Goal: Find specific page/section: Find specific page/section

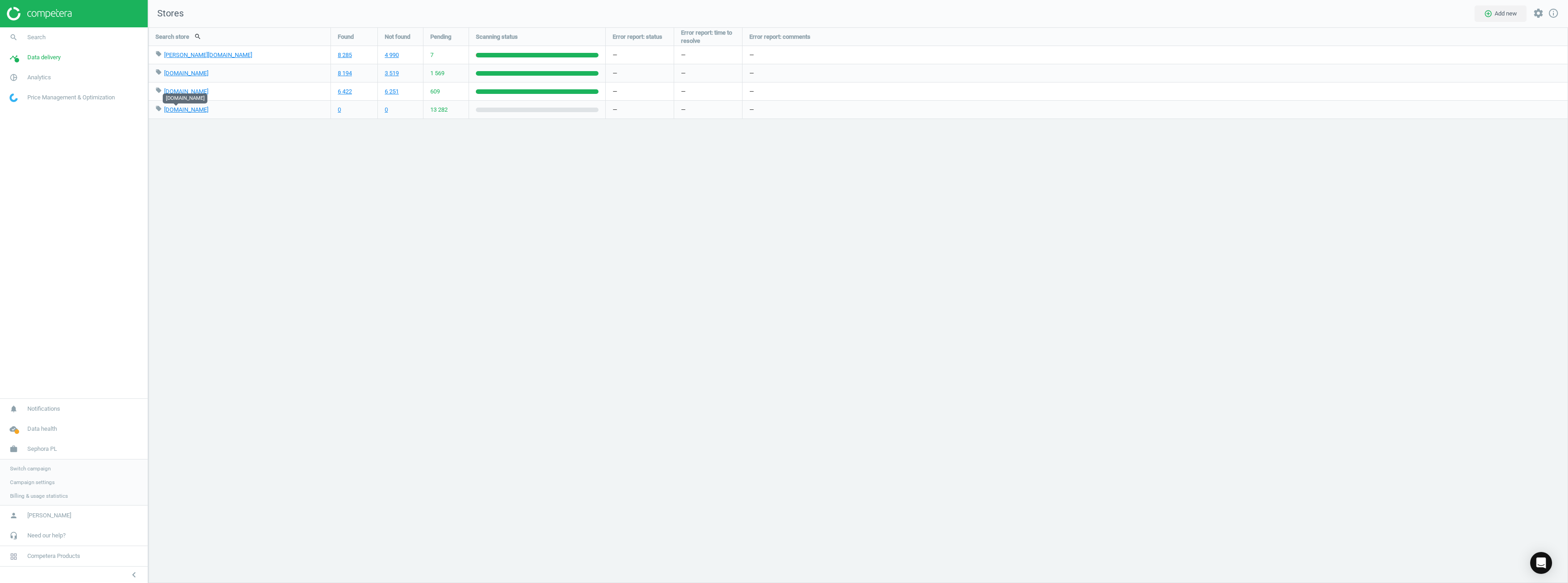
scroll to position [570, 1434]
click at [33, 467] on span "Switch campaign" at bounding box center [30, 469] width 41 height 7
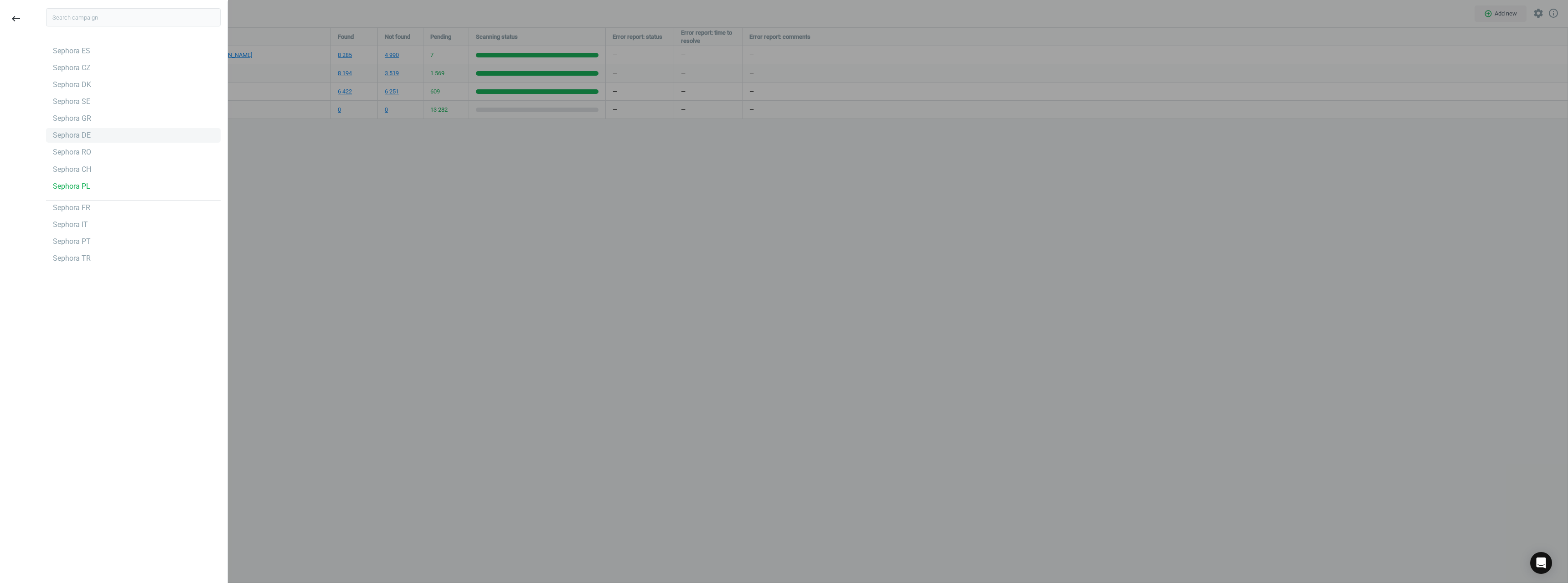
click at [117, 131] on div "Sephora DE" at bounding box center [133, 135] width 175 height 15
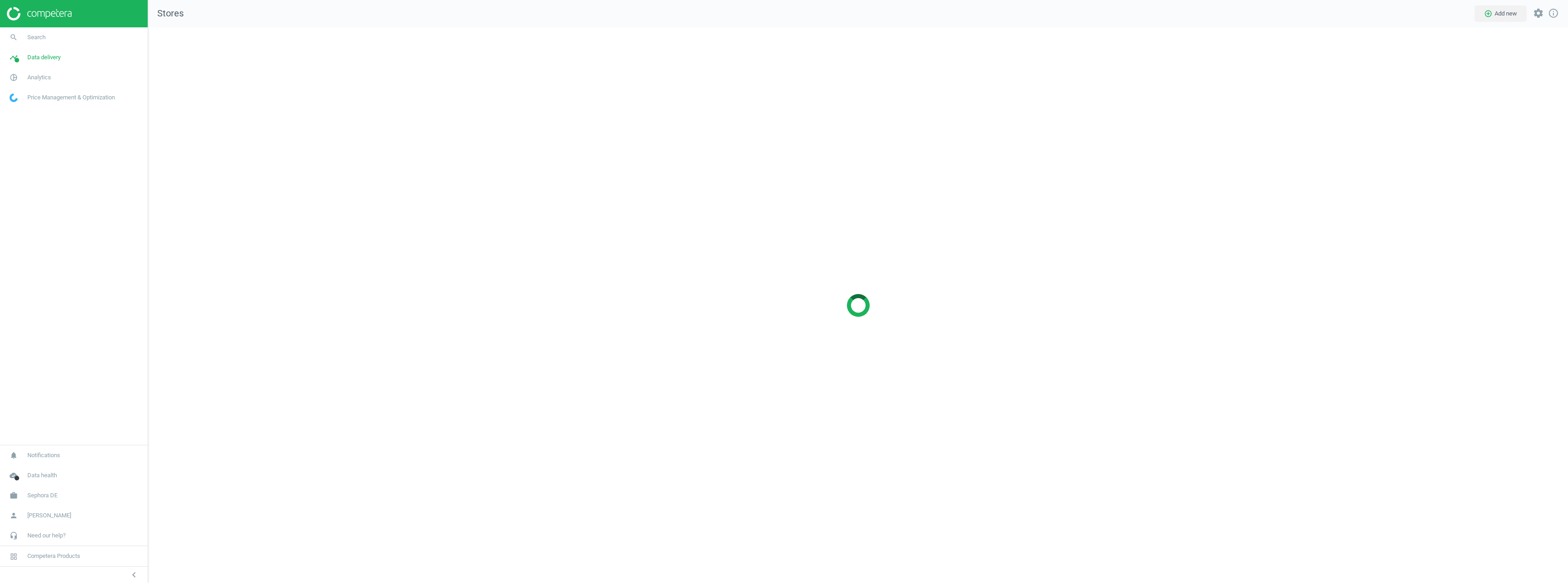
scroll to position [570, 1434]
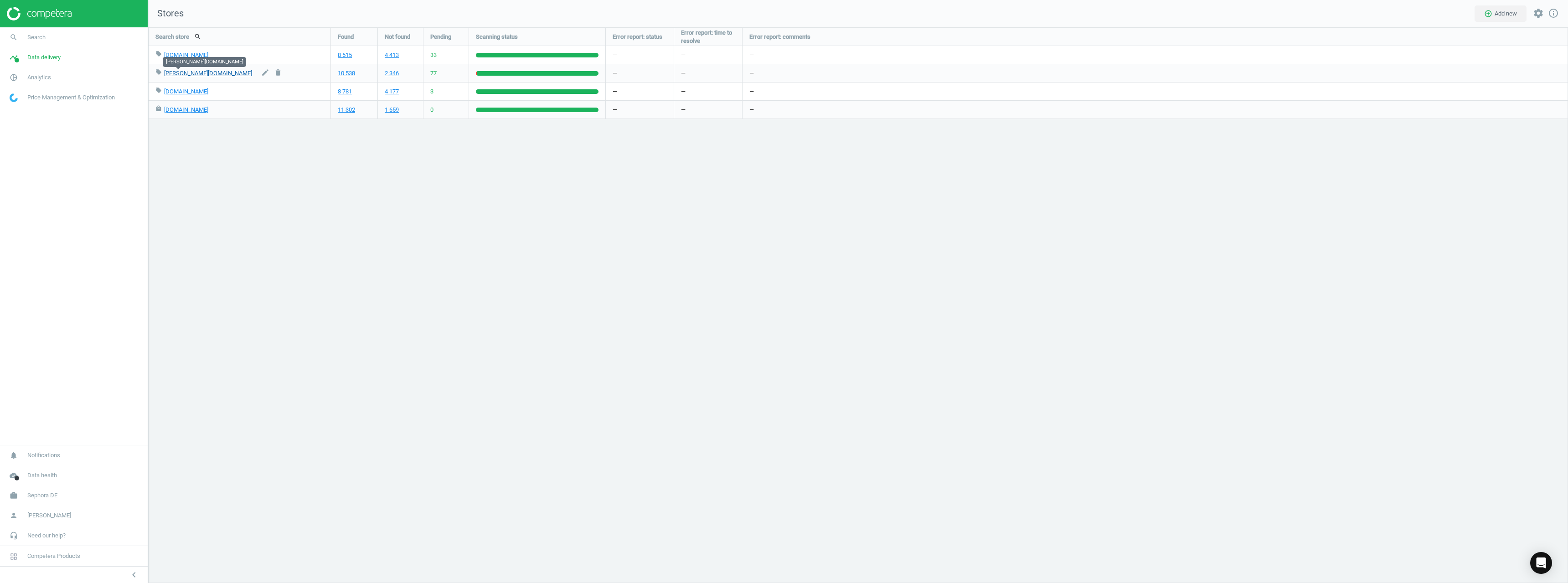
click at [173, 70] on link "douglas.de" at bounding box center [208, 73] width 88 height 7
click at [340, 110] on link "11 302" at bounding box center [346, 110] width 17 height 8
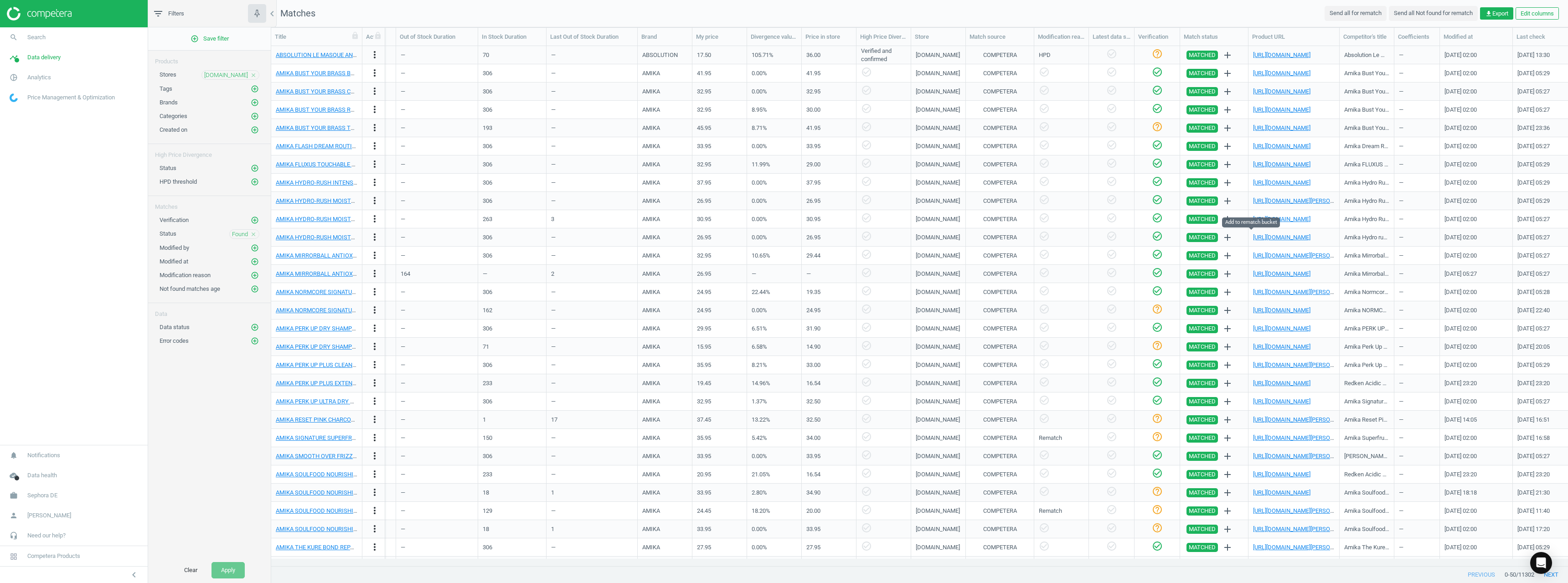
scroll to position [0, 398]
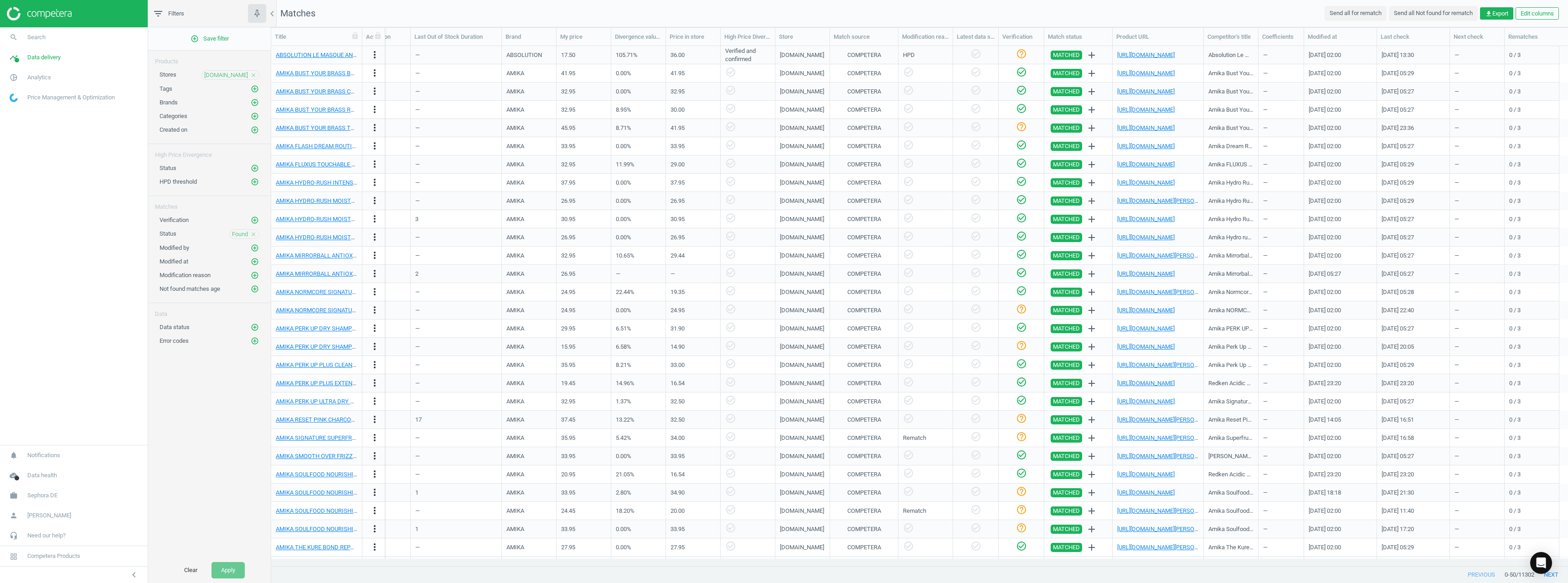
click at [253, 74] on icon "close" at bounding box center [253, 75] width 6 height 6
click at [254, 75] on icon "add_circle_outline" at bounding box center [254, 74] width 8 height 8
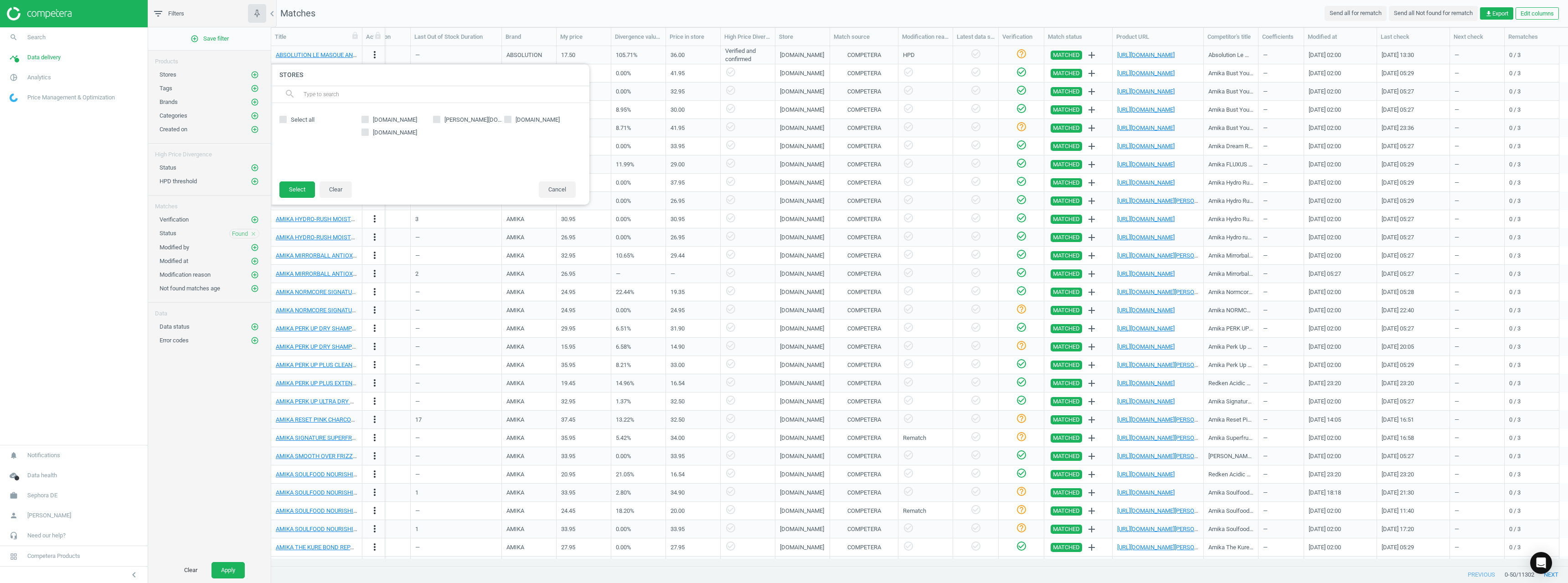
click at [434, 117] on input "douglas.de" at bounding box center [436, 119] width 6 height 6
checkbox input "true"
click at [295, 190] on button "Select" at bounding box center [297, 189] width 35 height 16
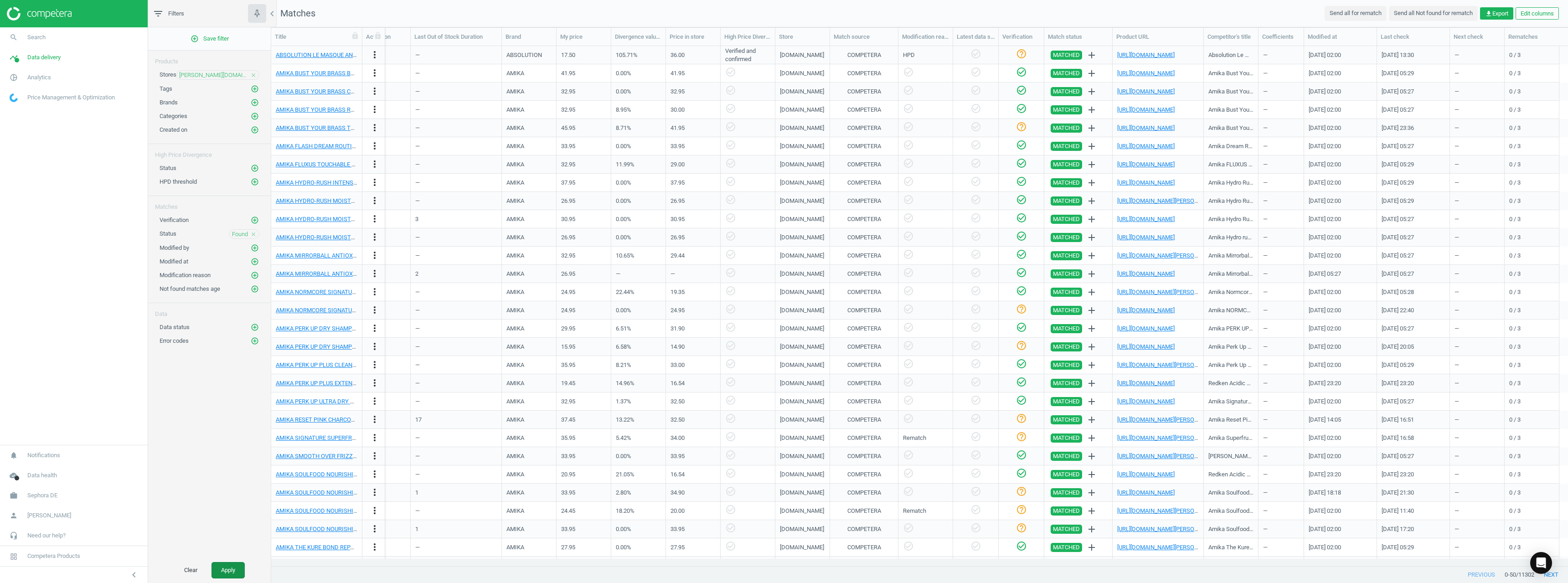
click at [228, 570] on button "Apply" at bounding box center [228, 570] width 33 height 16
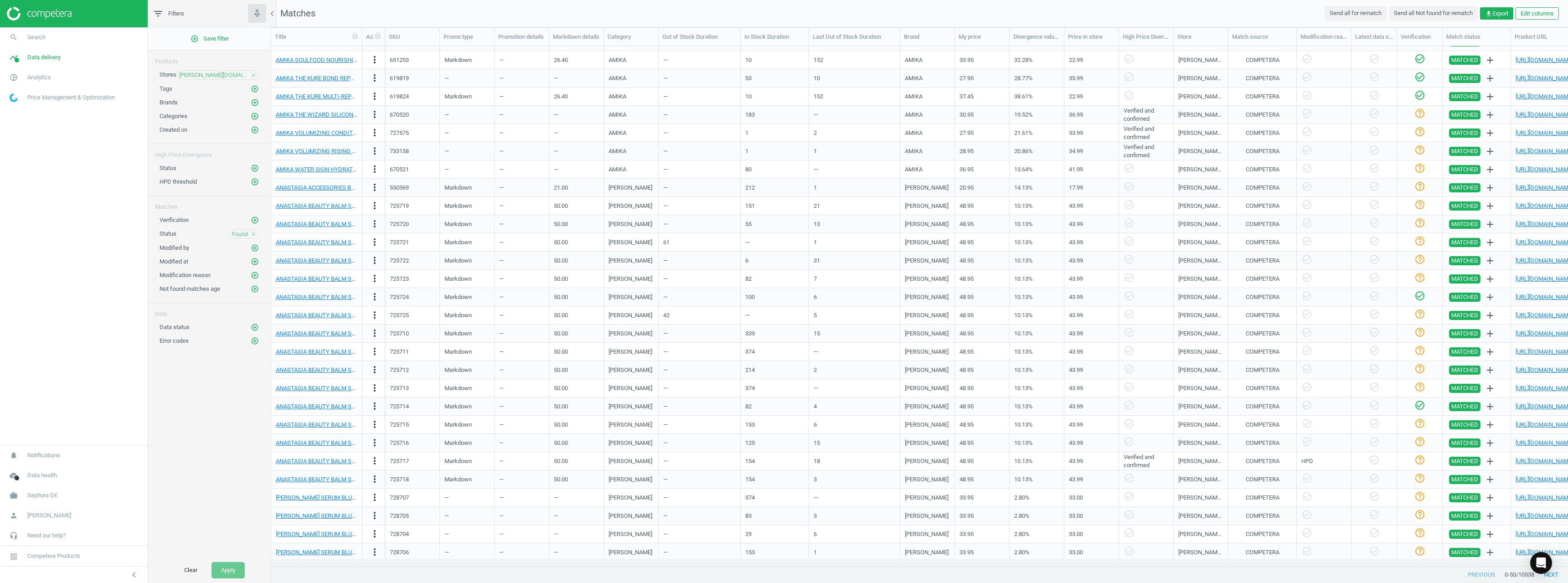
scroll to position [399, 0]
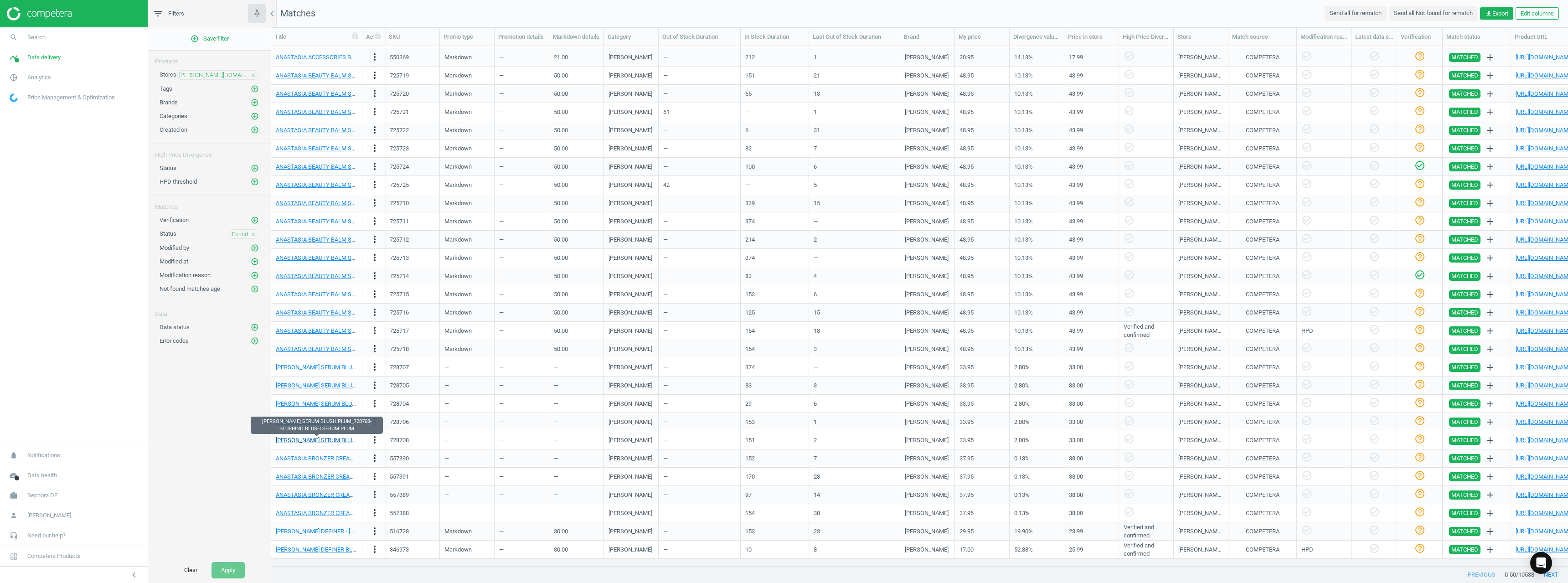
click at [288, 439] on link "ANASTASIA BLURRING SERUM BLUSH PLUM_728708-BLURRING BLUSH SERUM PLUM" at bounding box center [380, 439] width 209 height 7
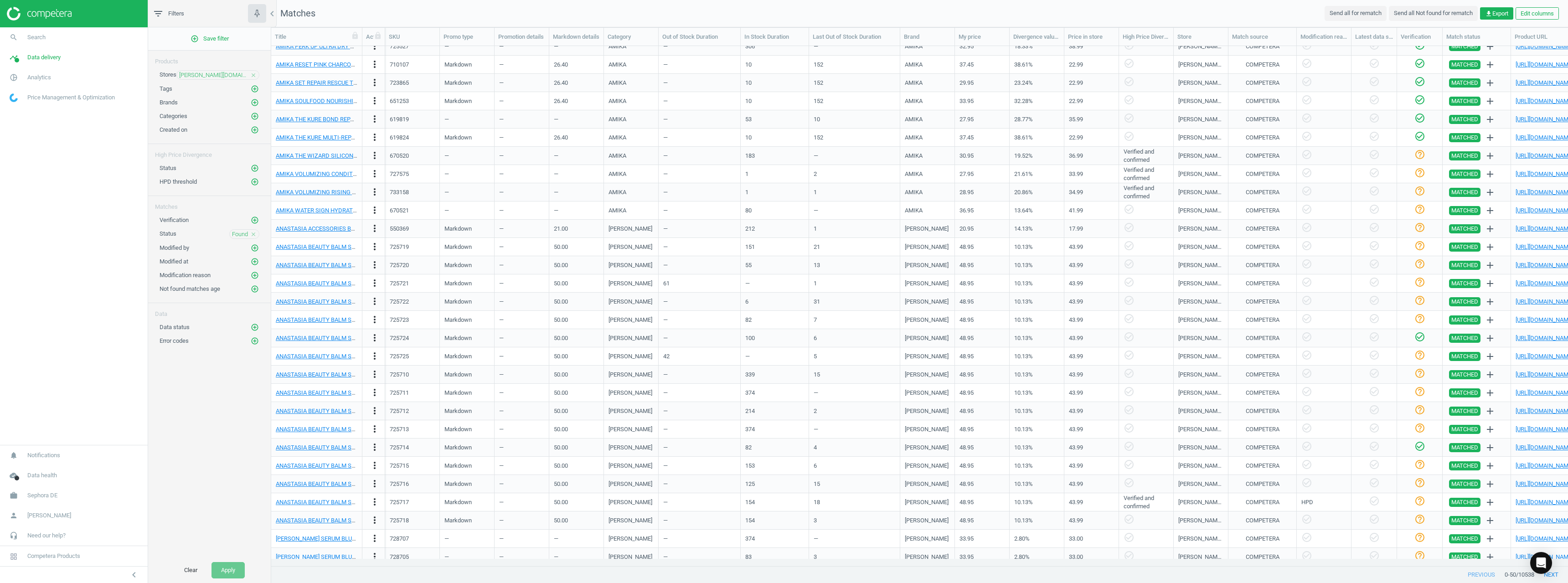
scroll to position [217, 0]
click at [256, 170] on icon "add_circle_outline" at bounding box center [254, 168] width 8 height 8
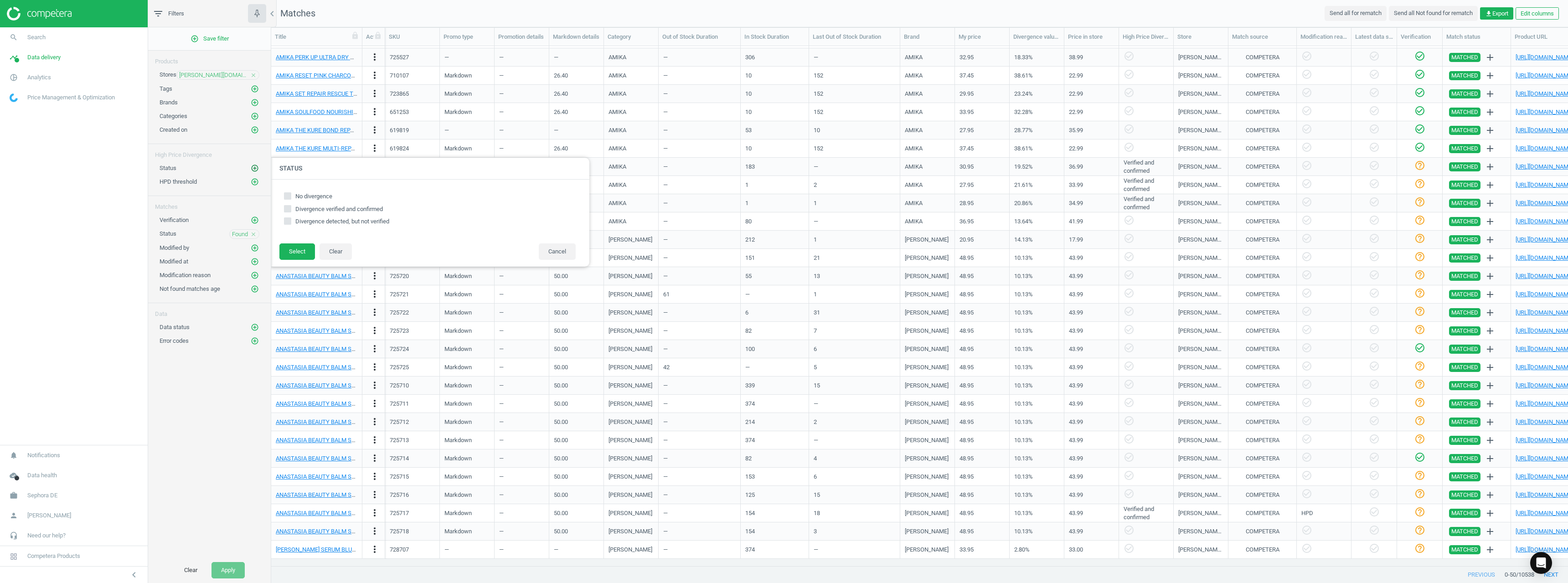
click at [256, 170] on icon "add_circle_outline" at bounding box center [254, 168] width 8 height 8
click at [54, 58] on span "Data delivery" at bounding box center [44, 57] width 33 height 8
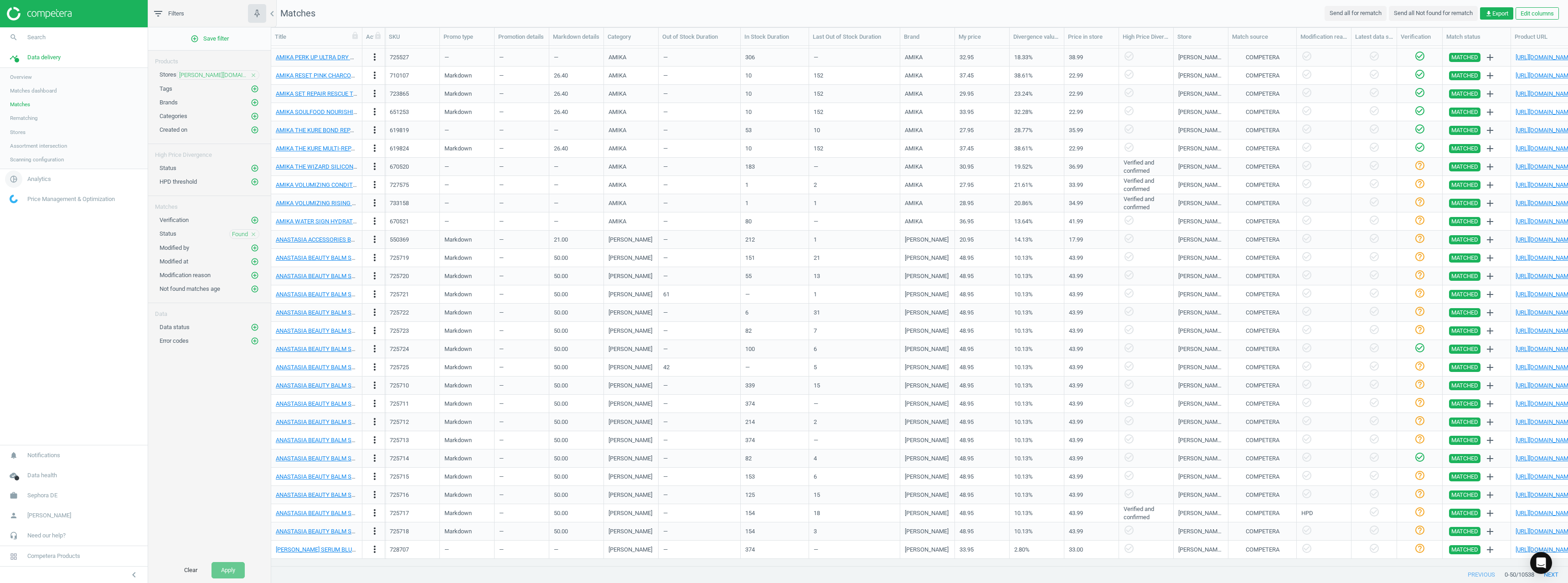
click at [46, 176] on span "Analytics" at bounding box center [39, 179] width 24 height 8
click at [28, 112] on span "Products" at bounding box center [20, 111] width 21 height 7
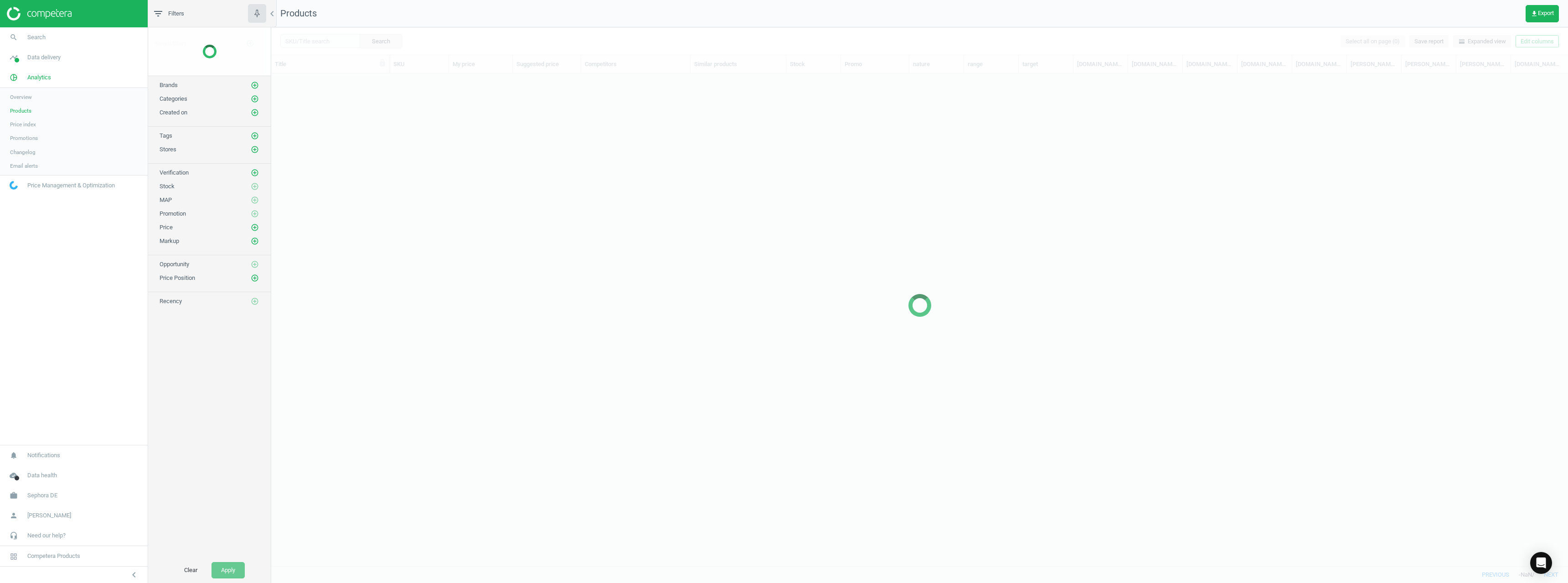
scroll to position [478, 1290]
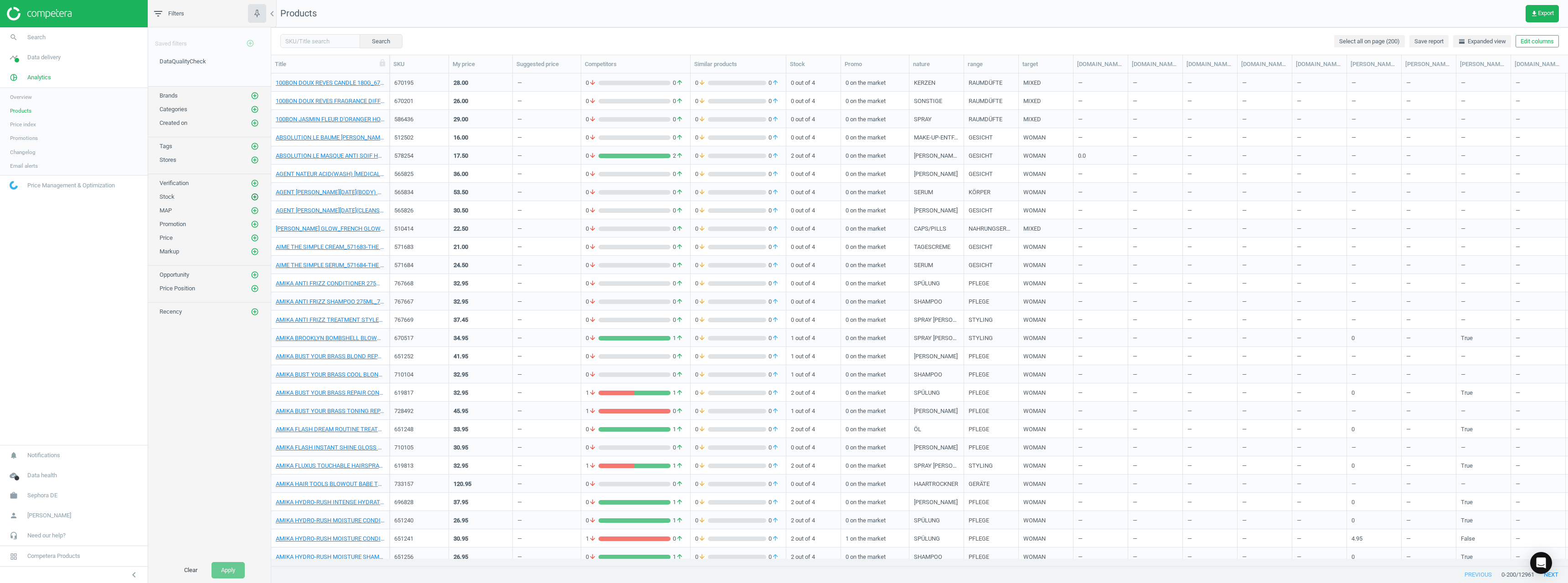
click at [256, 198] on icon "add_circle_outline" at bounding box center [254, 197] width 8 height 8
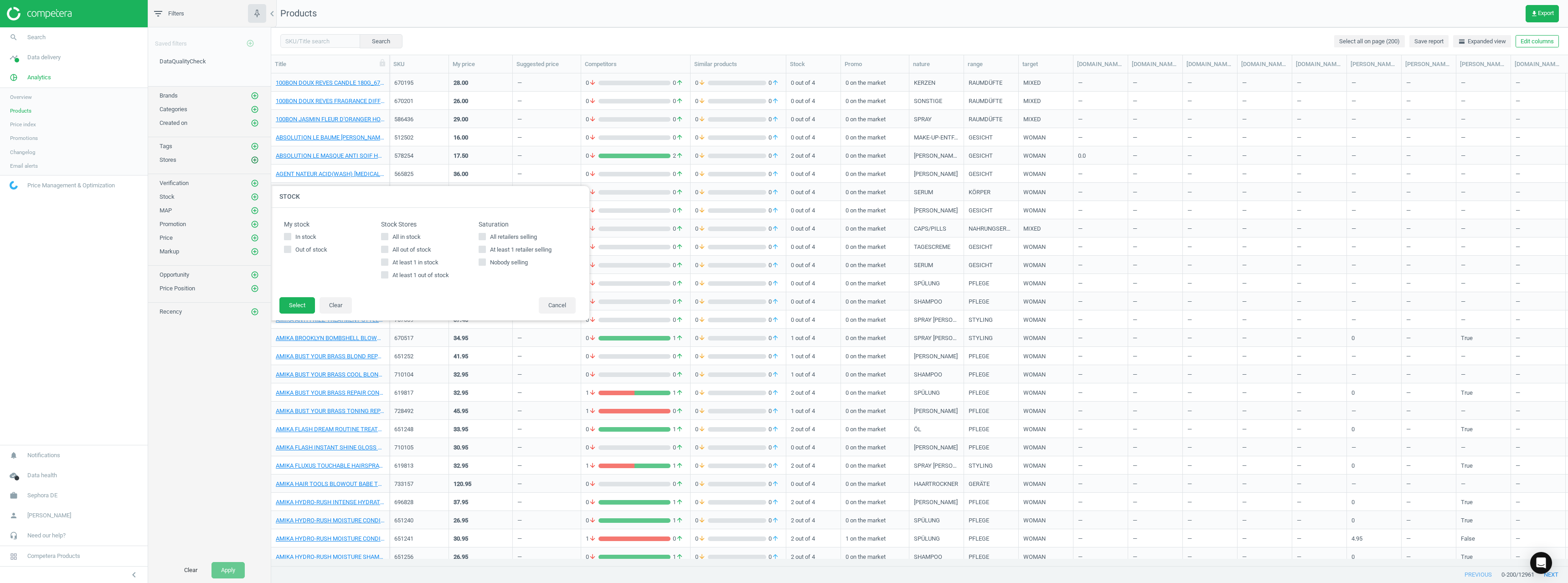
click at [252, 157] on icon "add_circle_outline" at bounding box center [254, 159] width 8 height 8
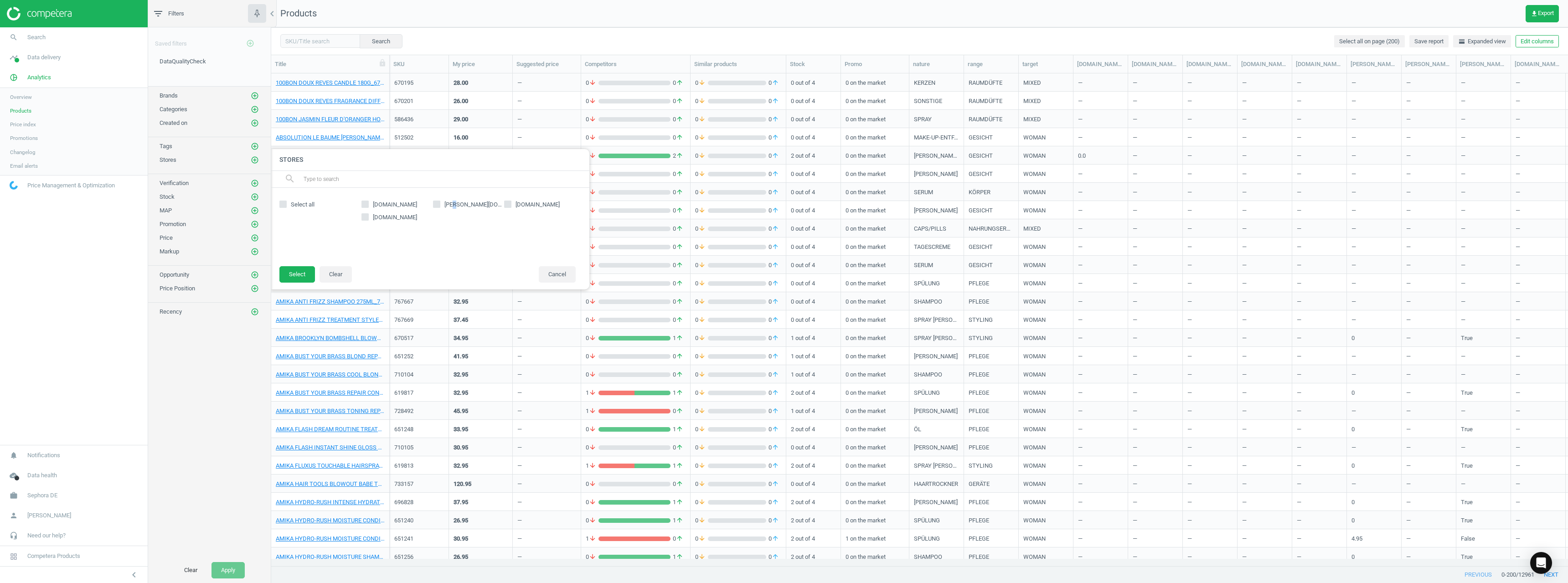
click at [457, 203] on span "douglas.de" at bounding box center [474, 204] width 62 height 8
click at [439, 203] on input "douglas.de" at bounding box center [436, 204] width 6 height 6
checkbox input "true"
click at [298, 270] on button "Select" at bounding box center [297, 274] width 35 height 16
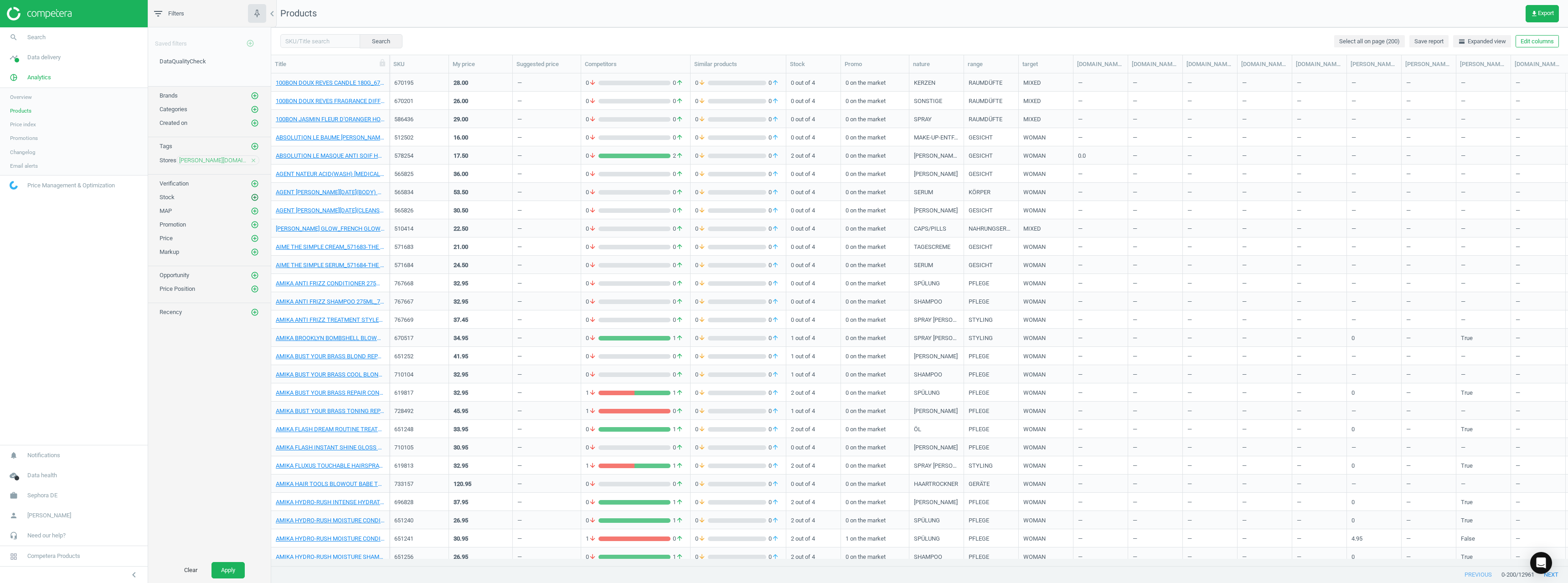
click at [257, 197] on icon "add_circle_outline" at bounding box center [254, 197] width 8 height 8
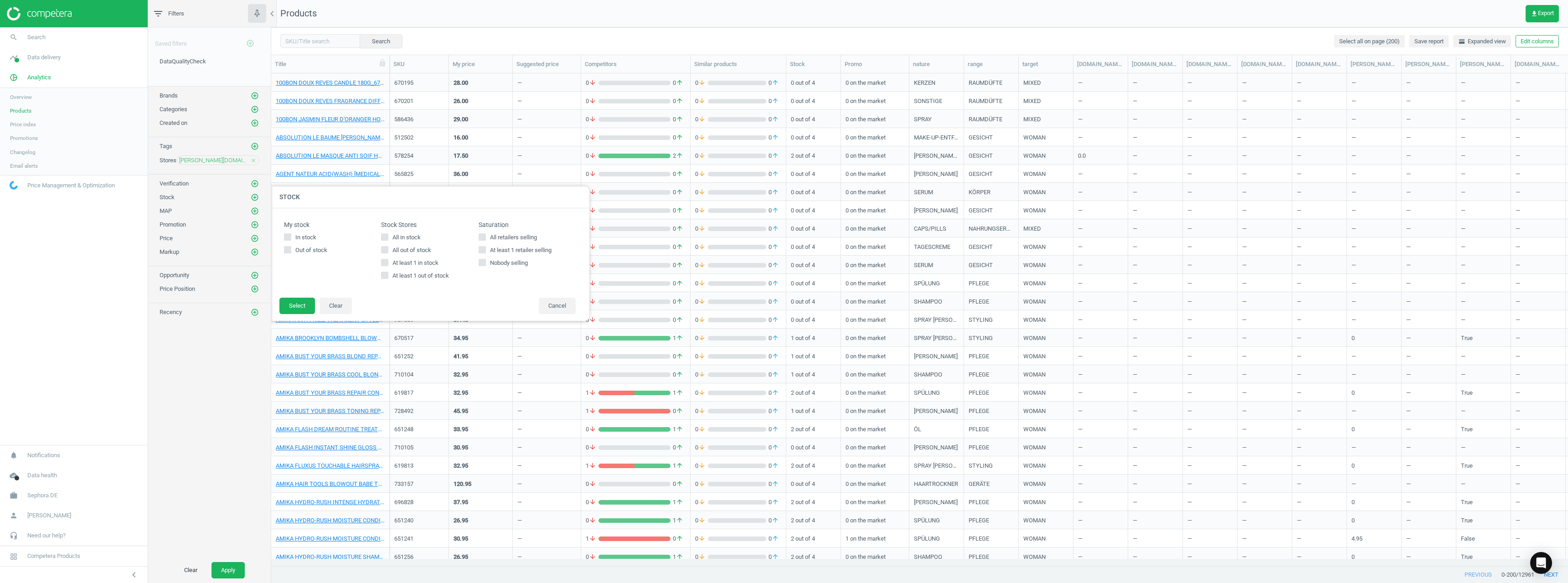
click at [427, 274] on span "At least 1 out of stock" at bounding box center [421, 275] width 60 height 8
click at [388, 274] on input "At least 1 out of stock" at bounding box center [385, 275] width 6 height 6
checkbox input "true"
click at [553, 308] on button "Cancel" at bounding box center [557, 305] width 37 height 16
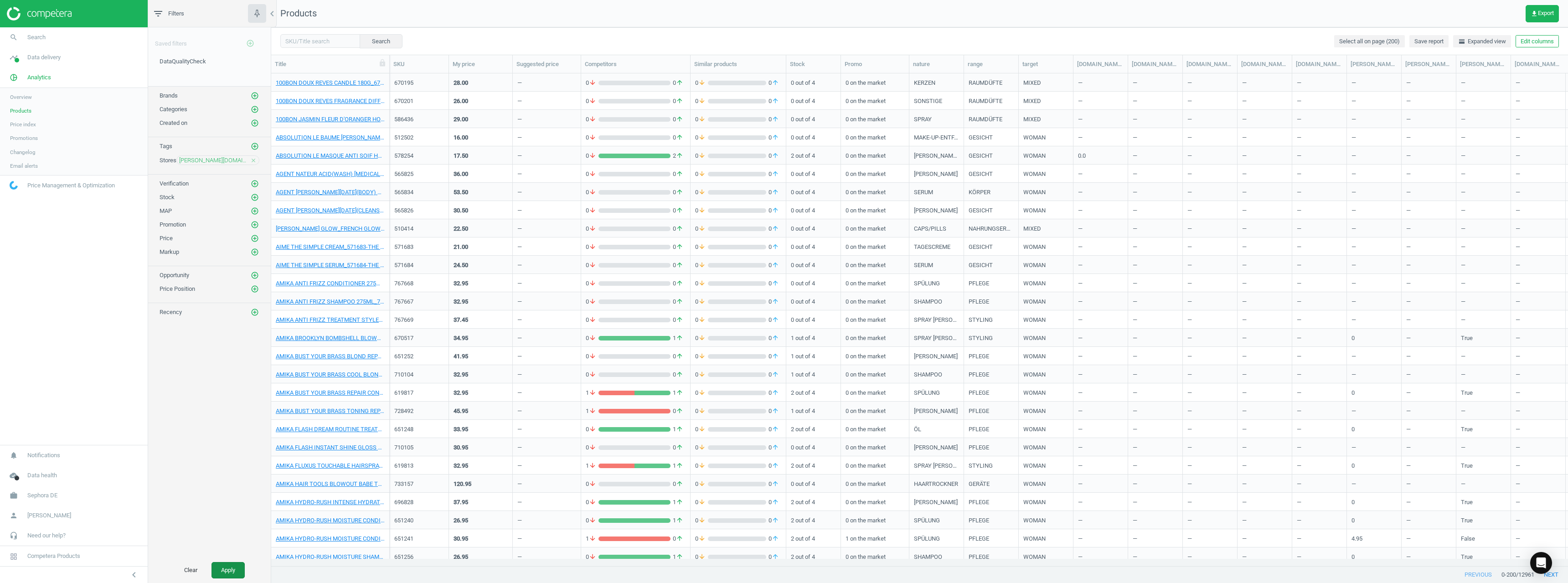
click at [224, 562] on button "Apply" at bounding box center [228, 570] width 33 height 16
click at [317, 85] on link "100BON DOUX REVES CANDLE 180G_670195-DOUX REVES CANDLE 180G" at bounding box center [330, 83] width 109 height 8
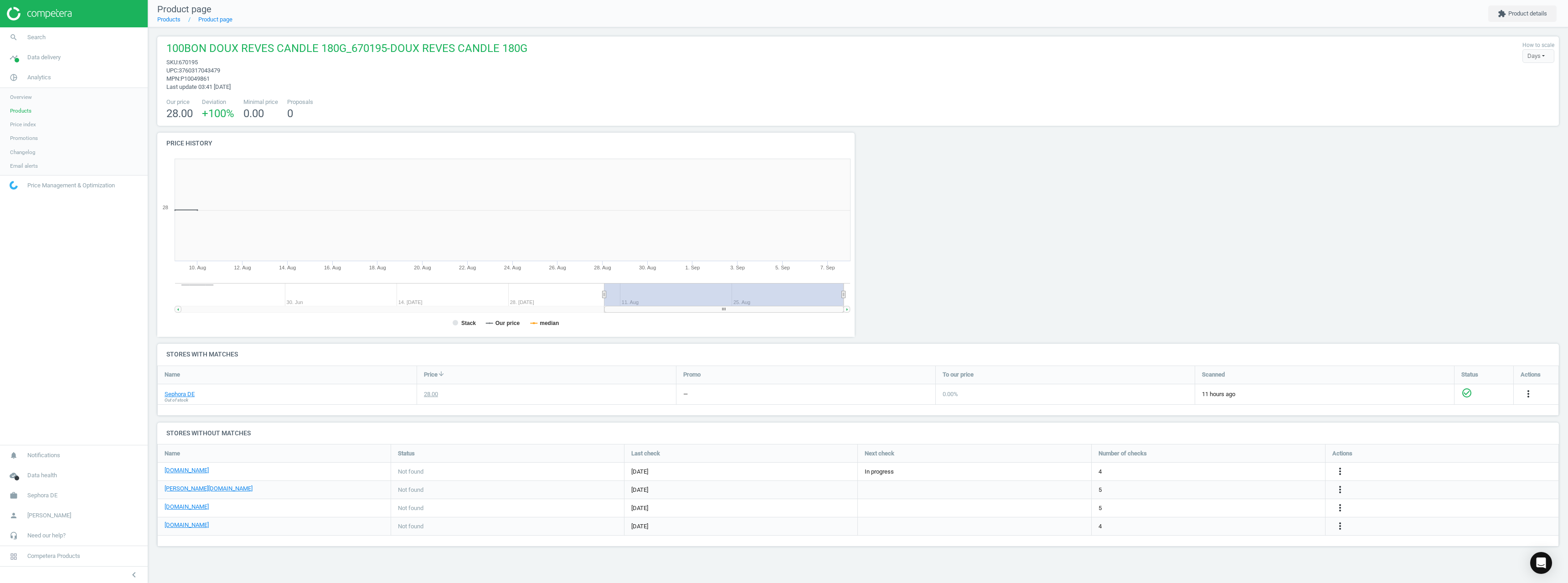
scroll to position [197, 712]
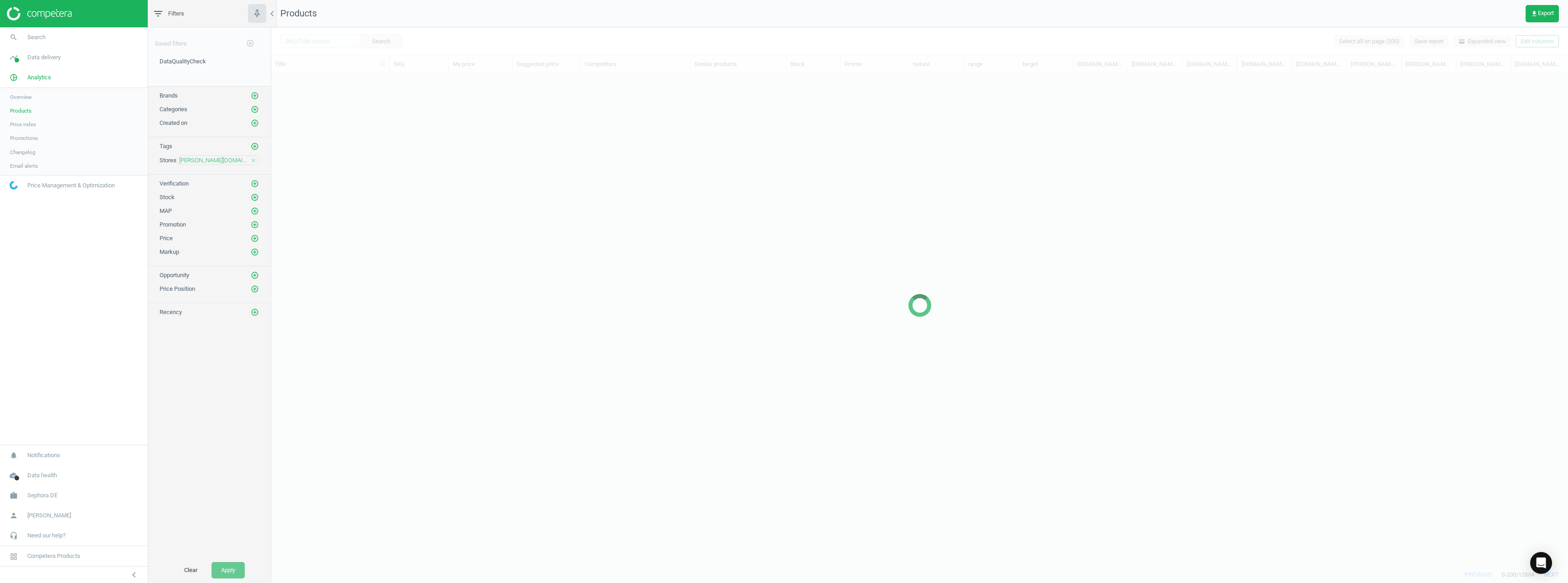
scroll to position [478, 1290]
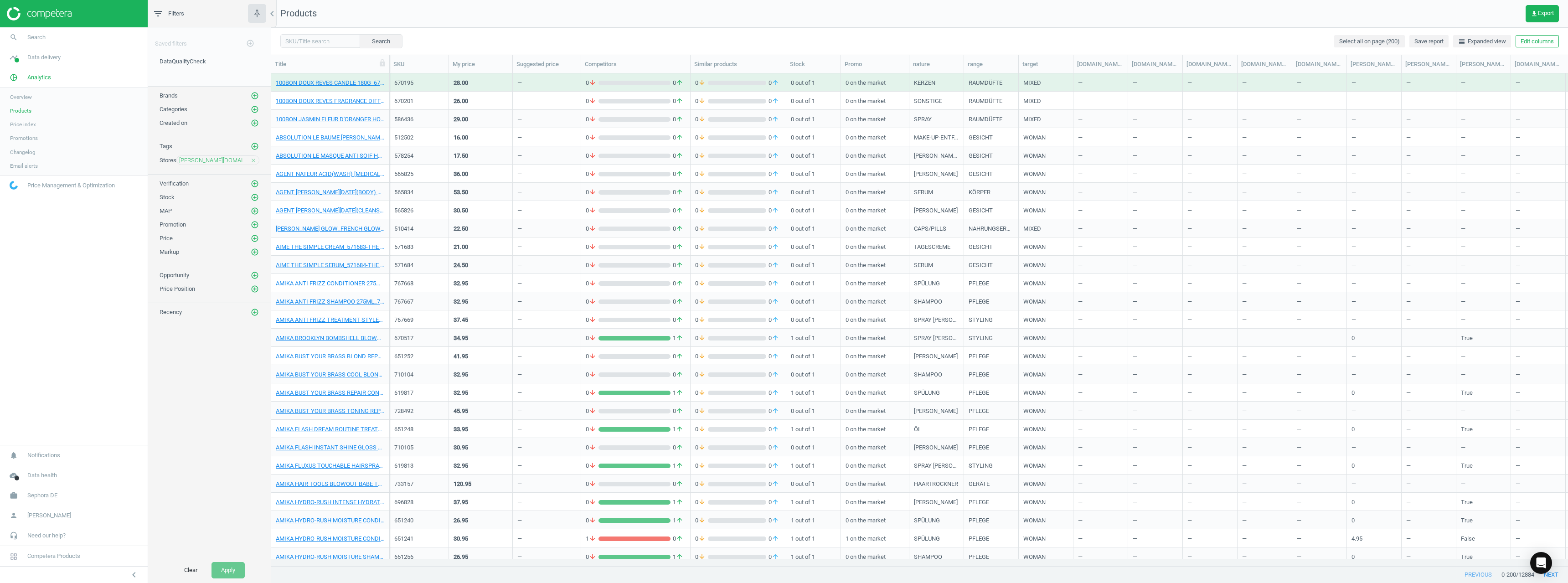
click at [254, 161] on icon "close" at bounding box center [253, 160] width 6 height 6
click at [254, 162] on icon "add_circle_outline" at bounding box center [254, 159] width 8 height 8
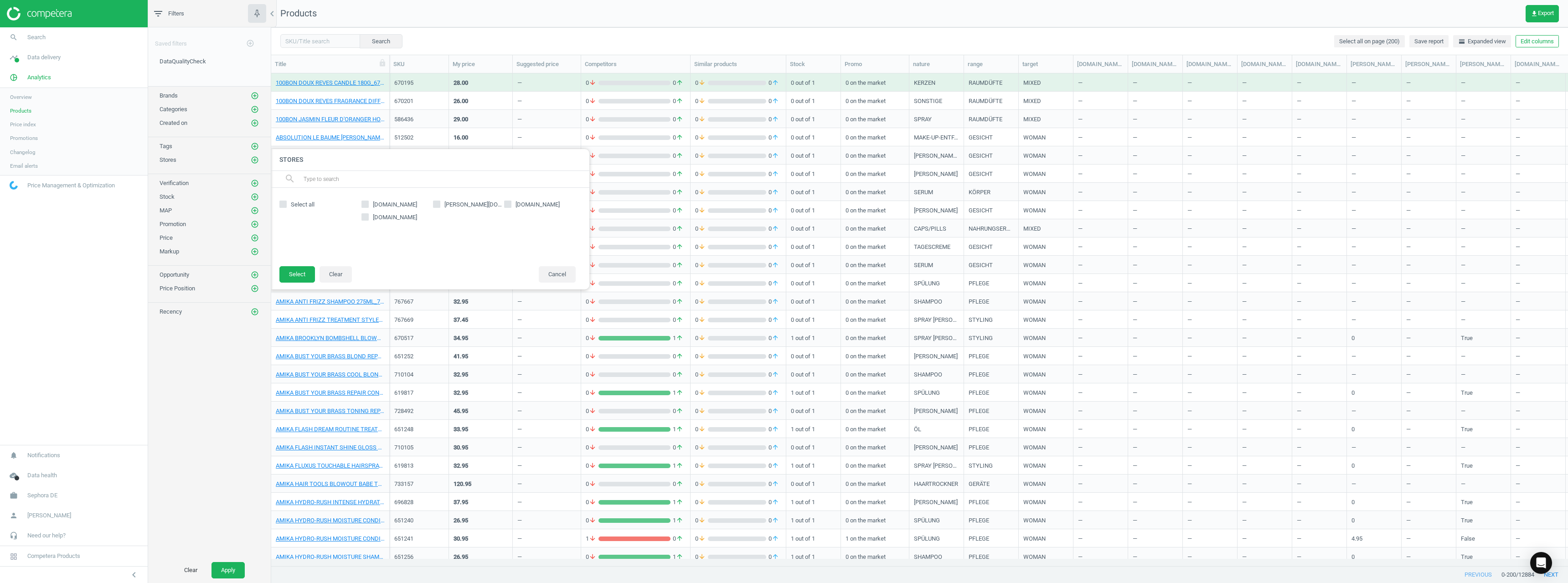
click at [458, 206] on span "douglas.de" at bounding box center [474, 204] width 62 height 8
click at [439, 206] on input "douglas.de" at bounding box center [436, 204] width 6 height 6
checkbox input "true"
drag, startPoint x: 289, startPoint y: 275, endPoint x: 246, endPoint y: 444, distance: 174.4
click at [288, 275] on button "Select" at bounding box center [297, 274] width 35 height 16
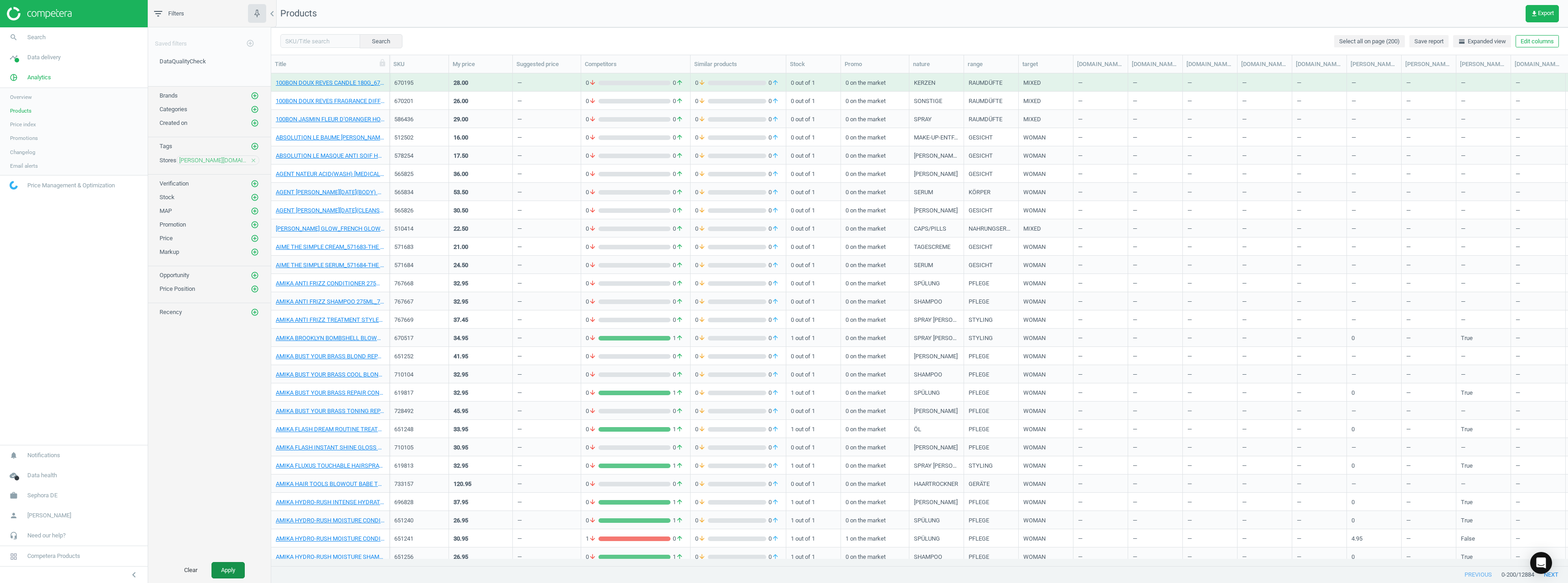
click at [216, 576] on button "Apply" at bounding box center [228, 570] width 33 height 16
click at [253, 145] on icon "add_circle_outline" at bounding box center [254, 146] width 8 height 8
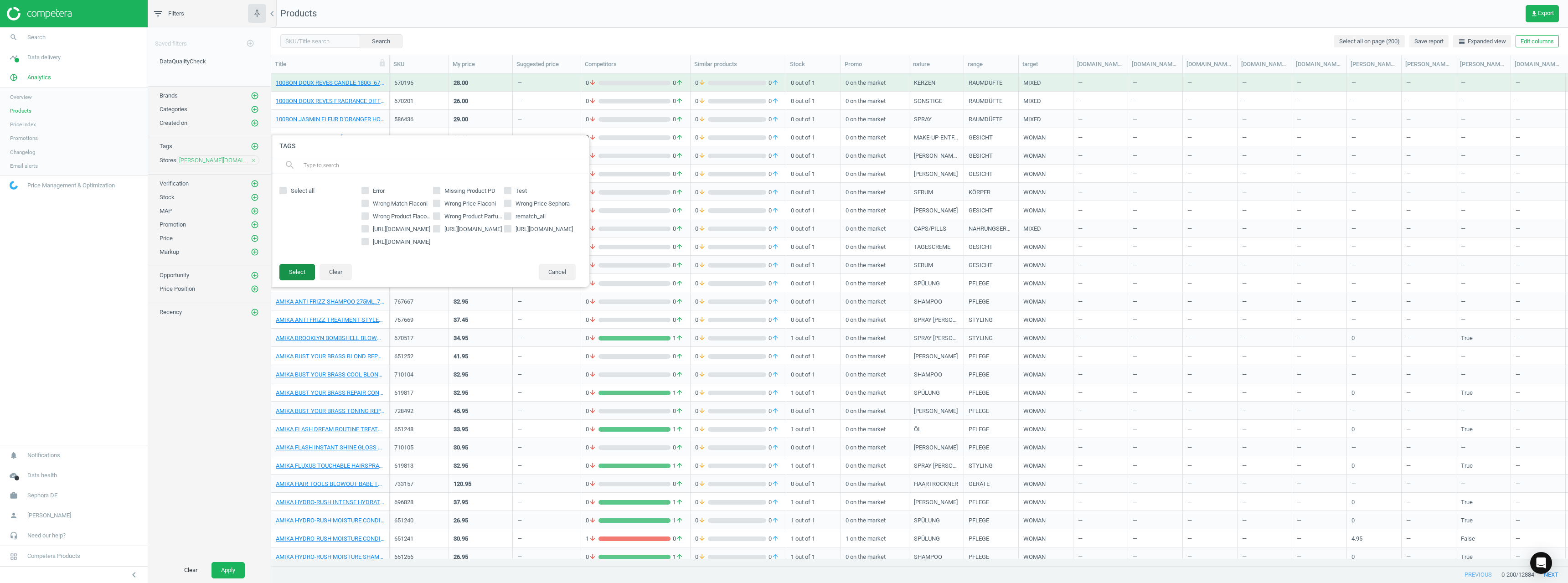
click at [300, 274] on button "Select" at bounding box center [297, 272] width 35 height 16
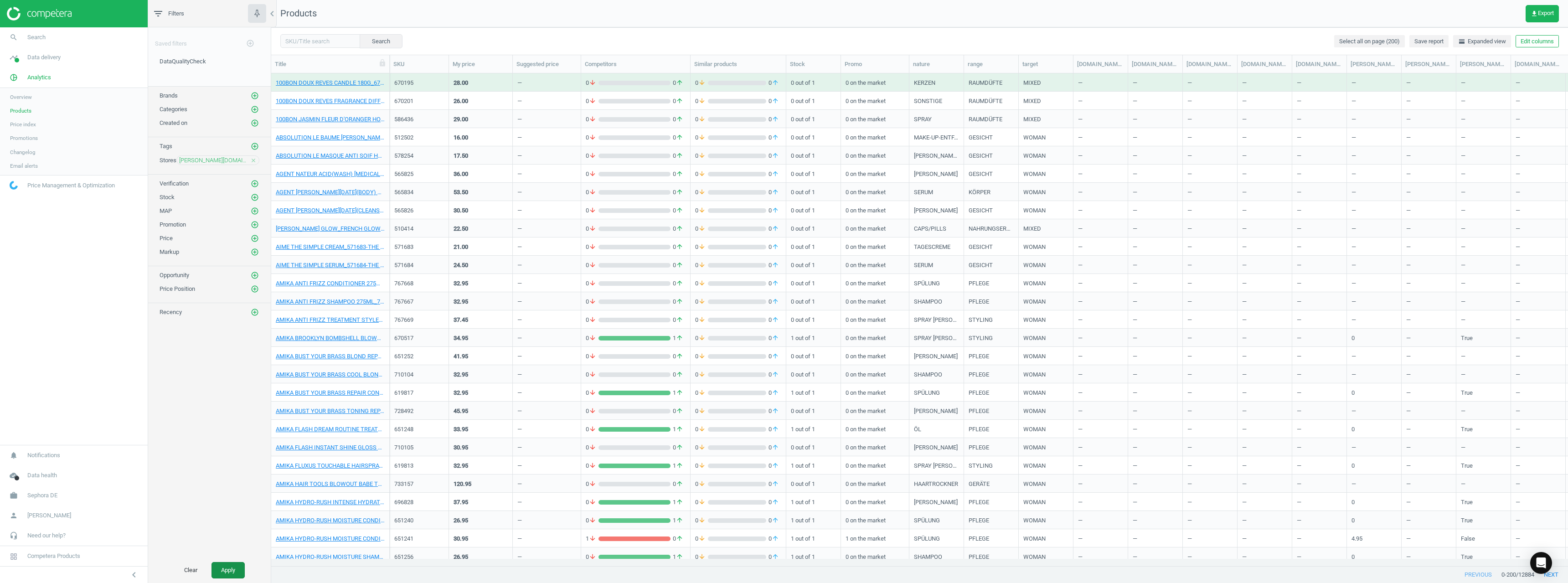
click at [226, 565] on button "Apply" at bounding box center [228, 570] width 33 height 16
click at [228, 568] on button "Apply" at bounding box center [228, 570] width 33 height 16
click at [47, 37] on link "search Search" at bounding box center [74, 37] width 148 height 20
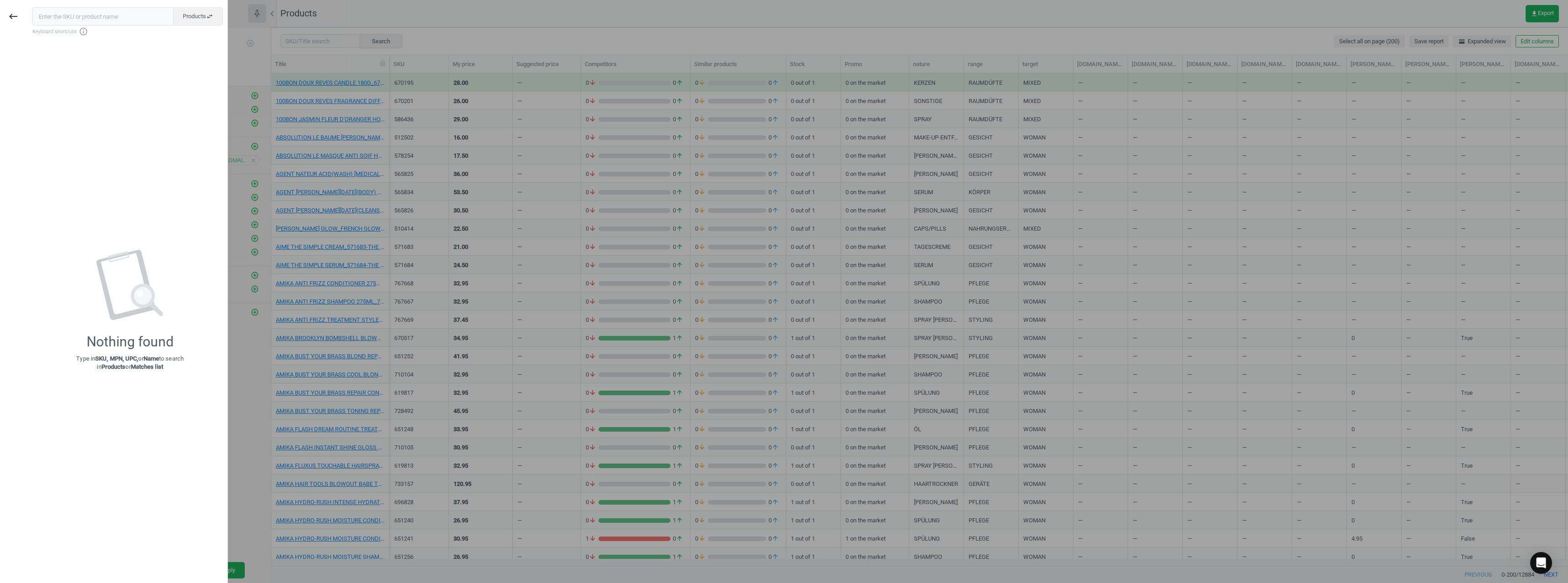
click at [67, 19] on input "text" at bounding box center [103, 16] width 141 height 18
click at [43, 19] on input "0348169" at bounding box center [103, 16] width 142 height 18
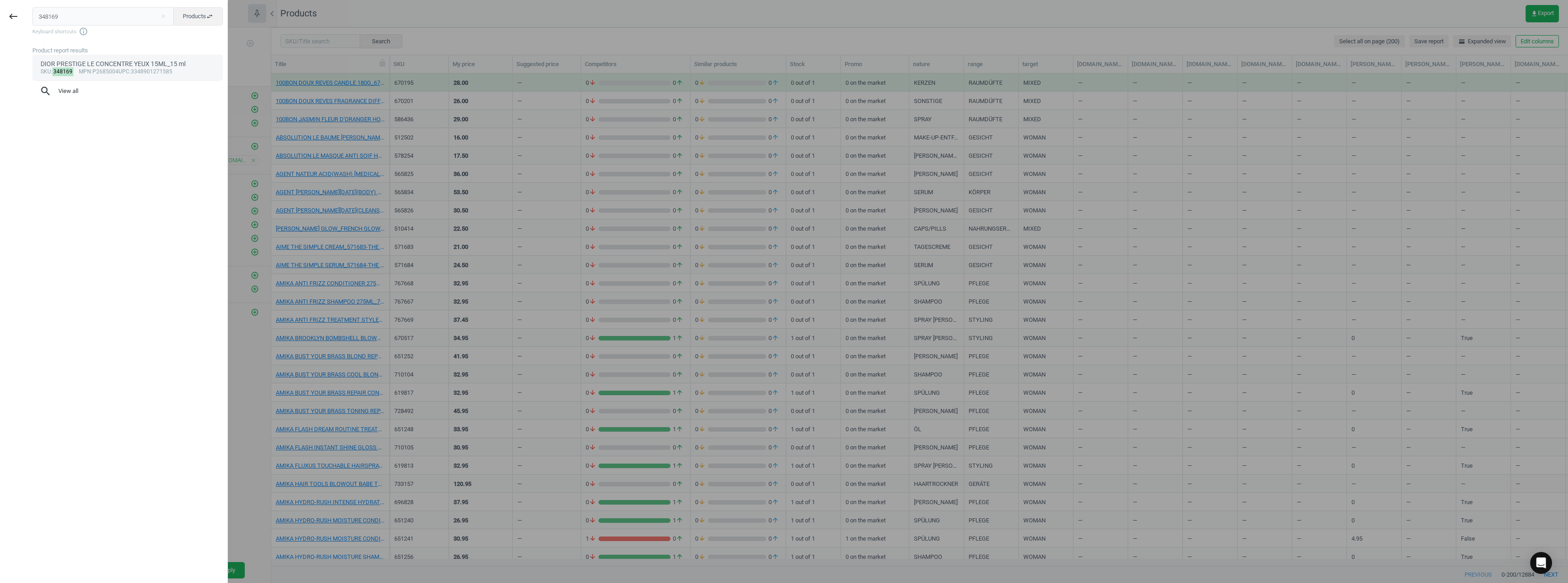
type input "348169"
click at [128, 74] on span "upc" at bounding box center [124, 71] width 11 height 6
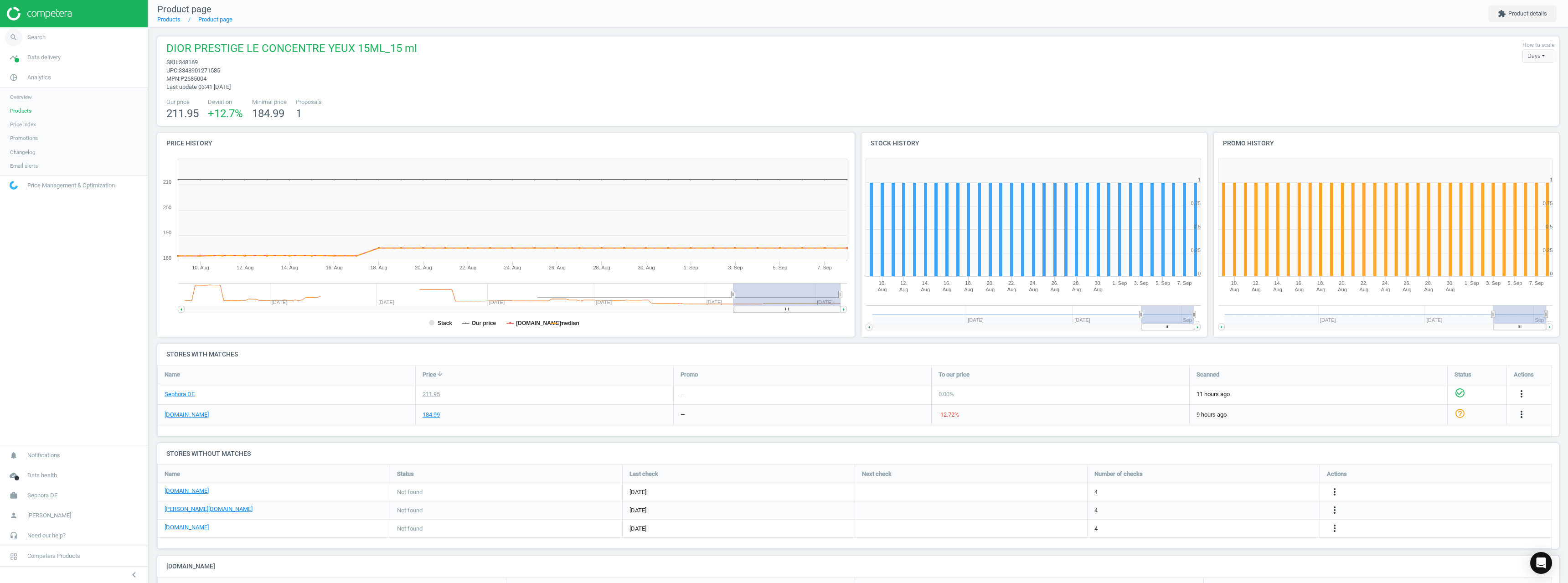
click at [52, 30] on link "search Search" at bounding box center [74, 37] width 148 height 20
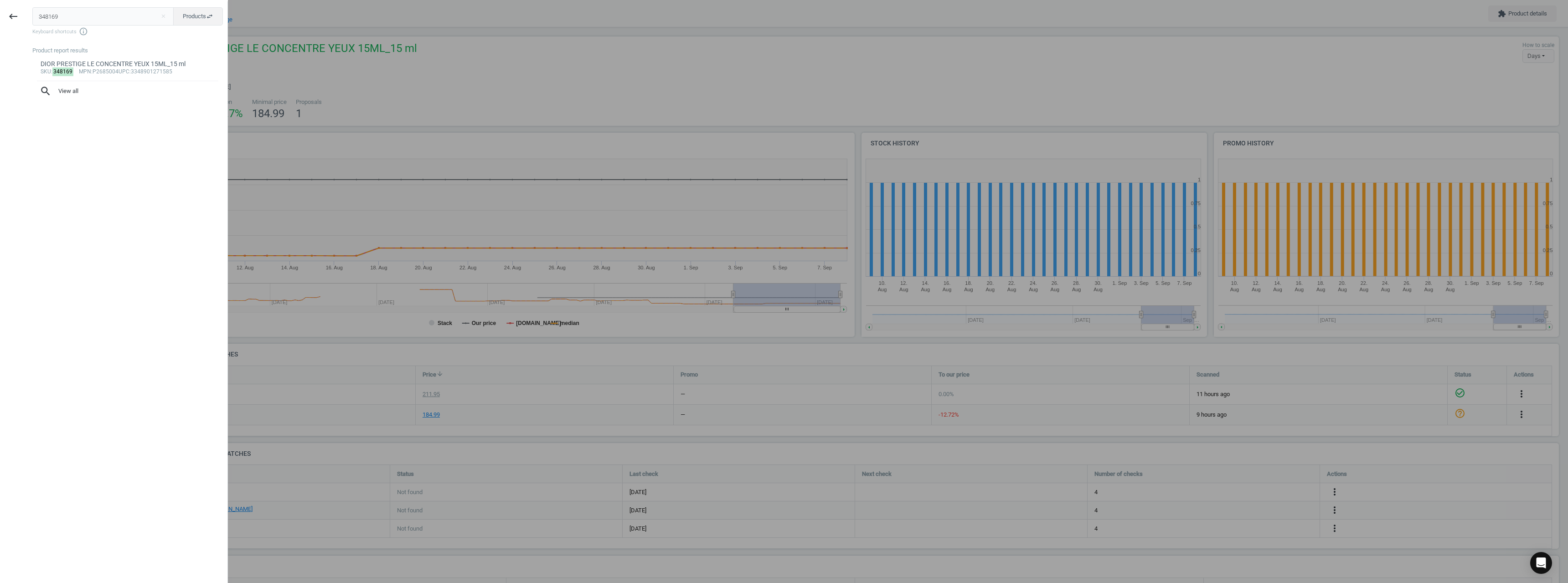
click at [66, 15] on input "348169" at bounding box center [103, 16] width 142 height 18
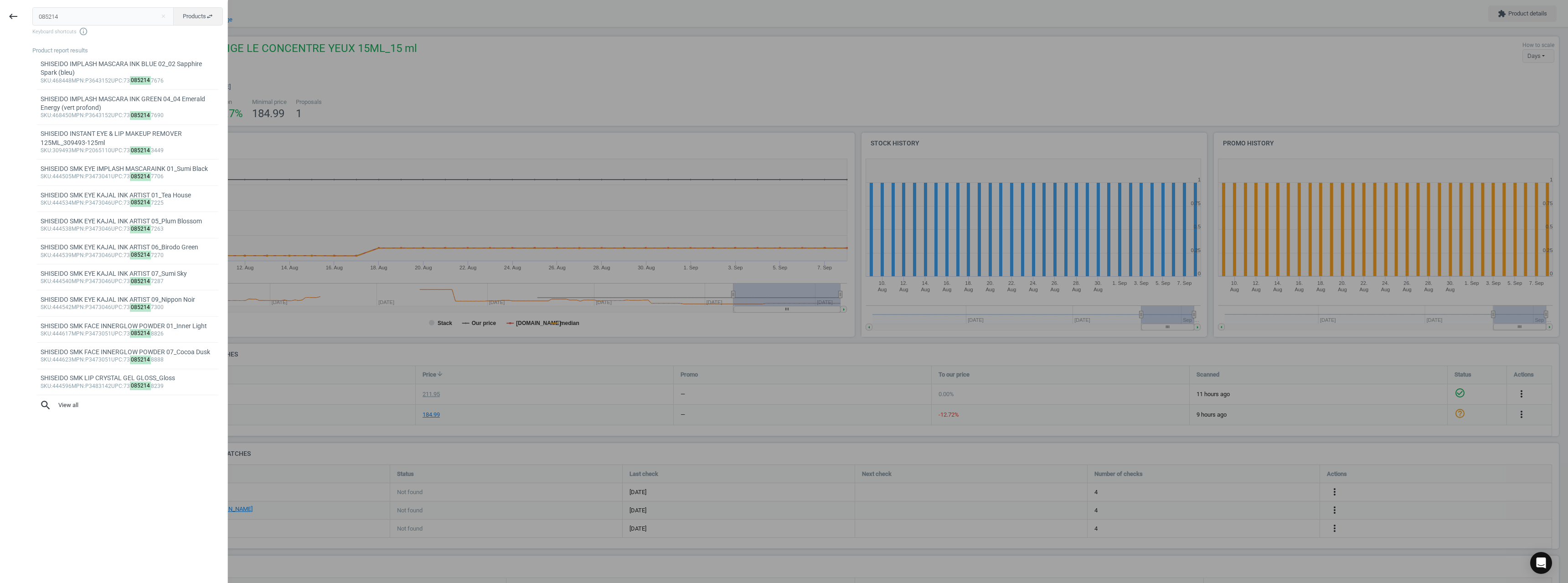
type input "085214"
drag, startPoint x: 379, startPoint y: 263, endPoint x: 374, endPoint y: 266, distance: 5.8
click at [379, 264] on div at bounding box center [784, 292] width 1568 height 583
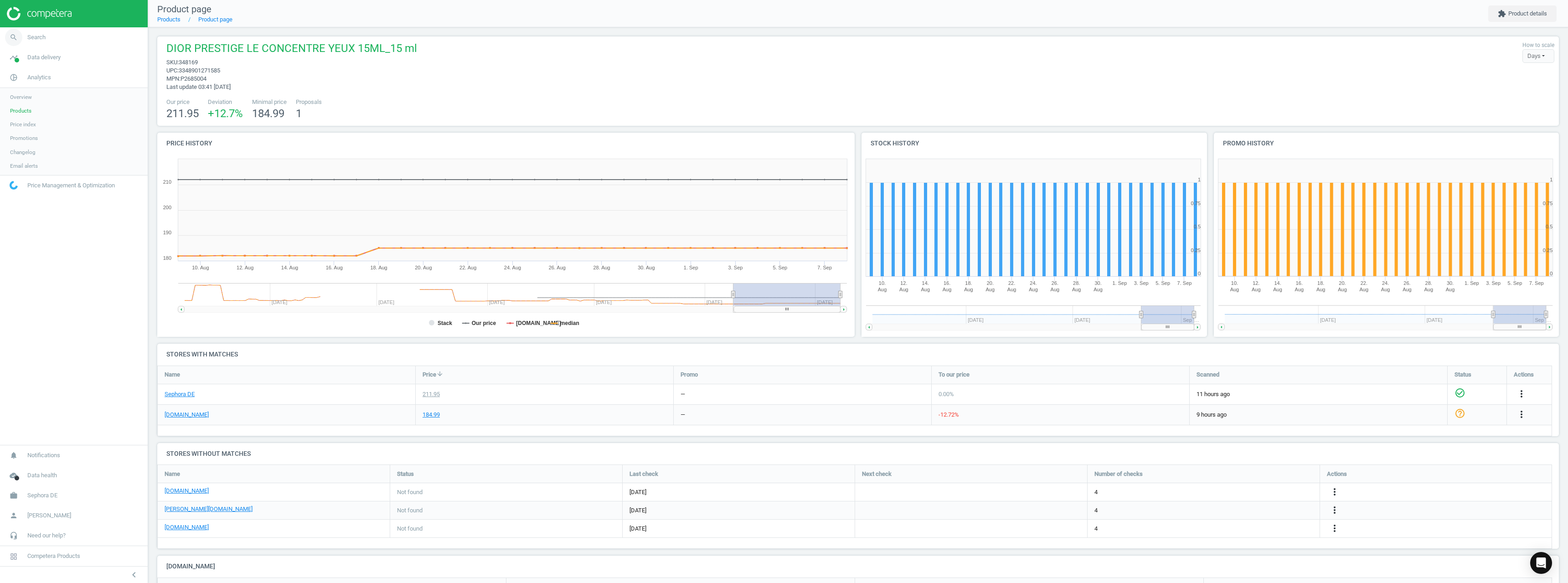
click at [53, 35] on link "search Search" at bounding box center [74, 37] width 148 height 20
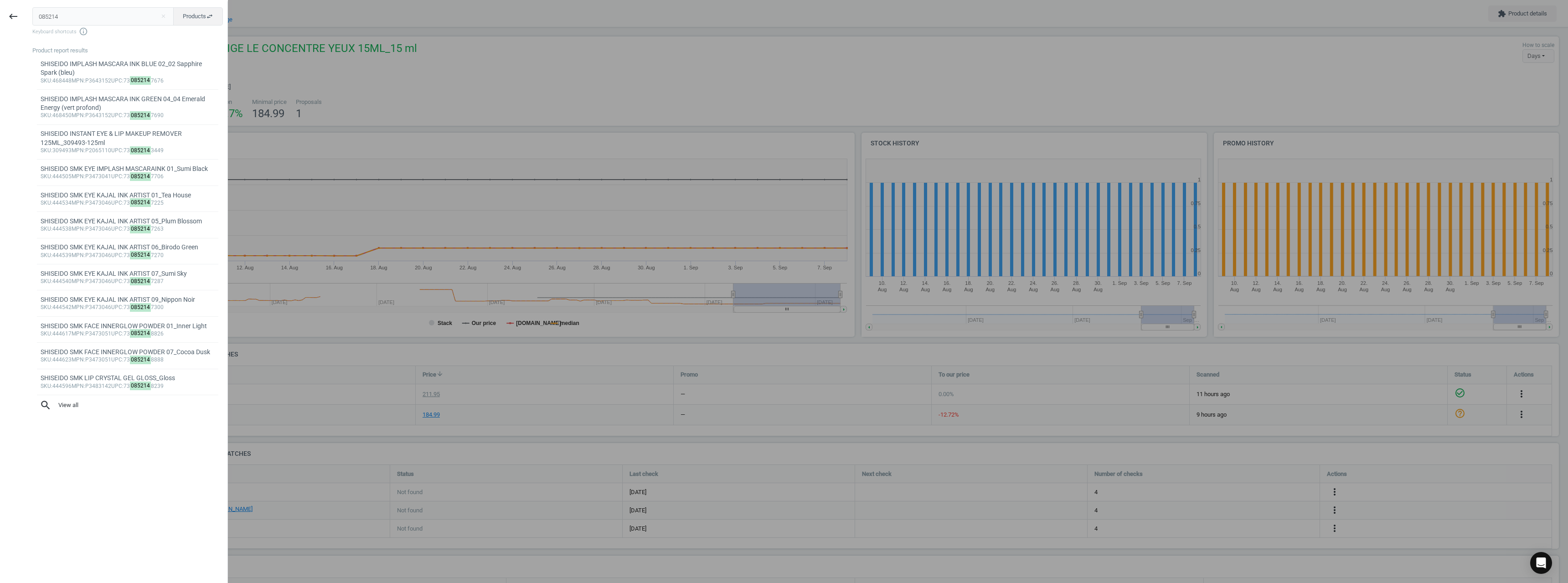
click at [69, 18] on input "085214" at bounding box center [103, 16] width 142 height 18
click at [68, 19] on input "085214" at bounding box center [103, 16] width 142 height 18
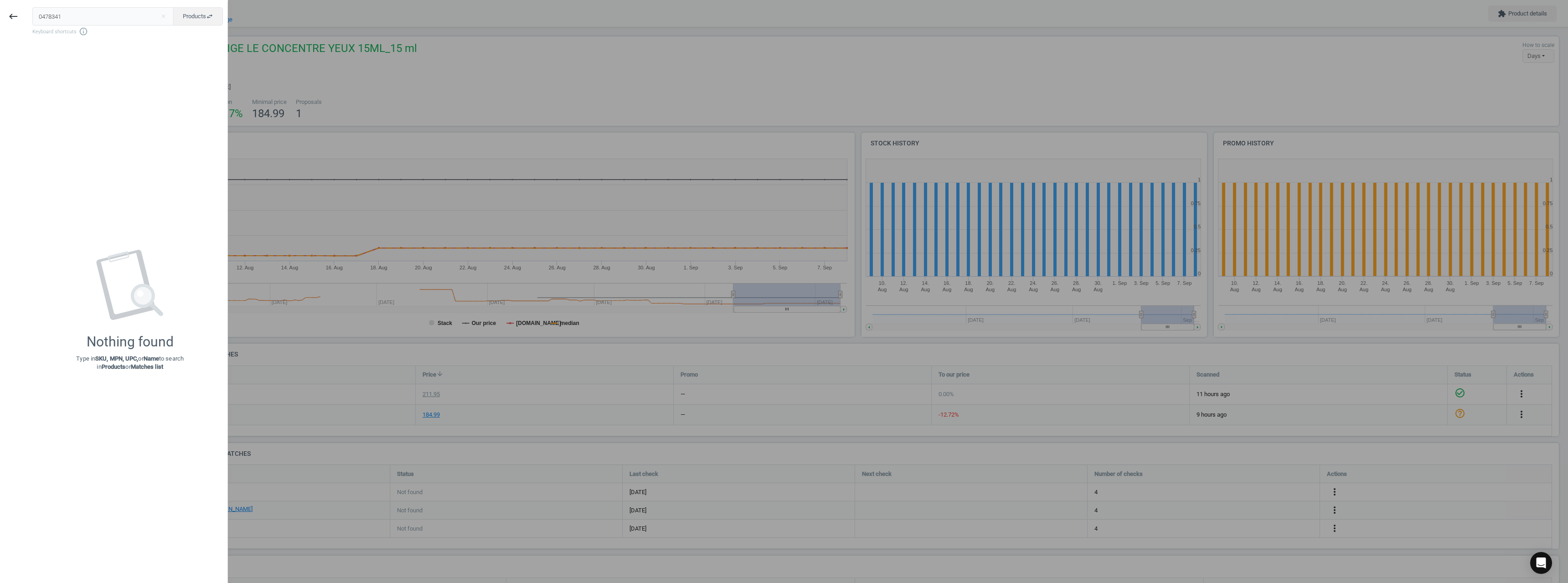
click at [41, 20] on input "0478341" at bounding box center [103, 16] width 142 height 18
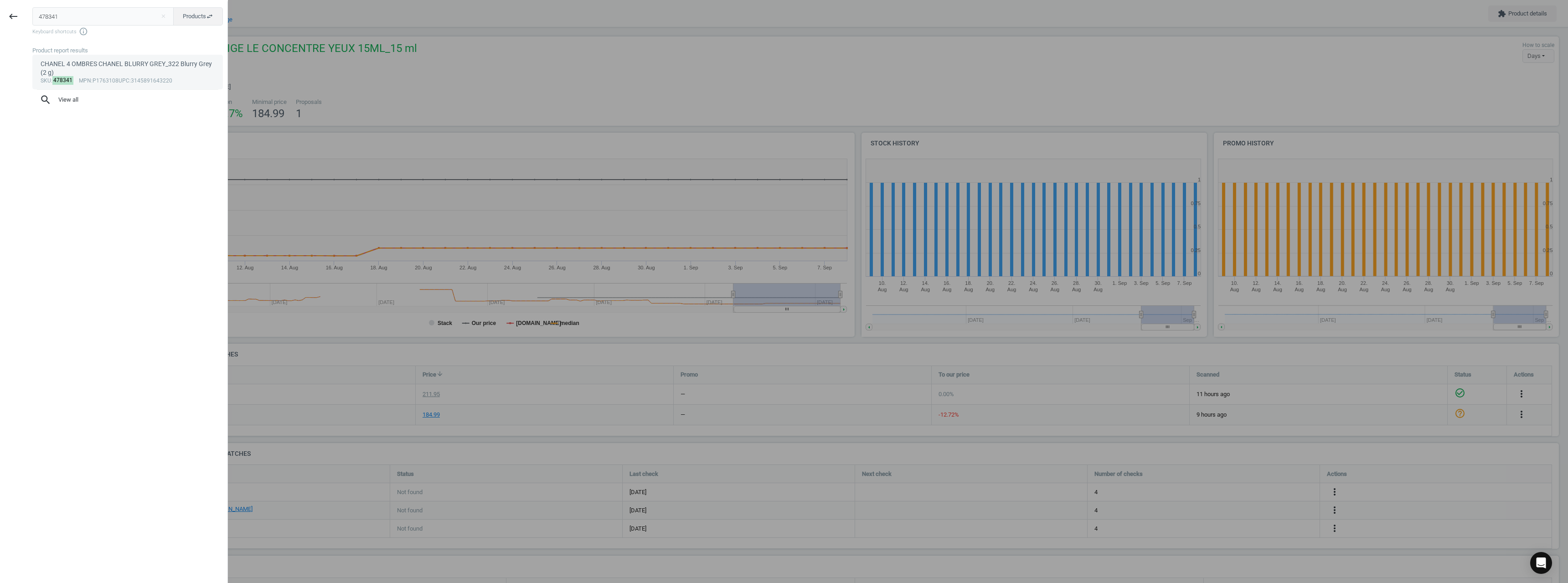
type input "478341"
click at [83, 75] on div "CHANEL 4 OMBRES CHANEL BLURRY GREY_322 Blurry Grey (2 g)" at bounding box center [128, 68] width 175 height 18
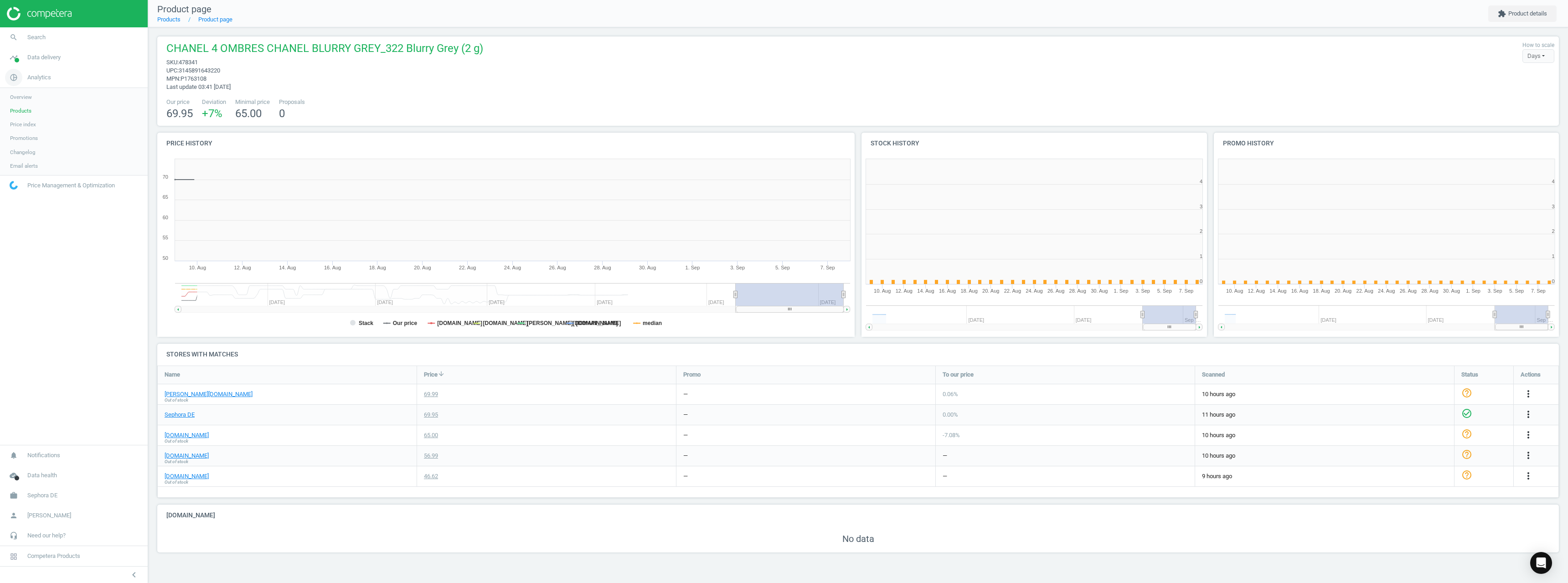
scroll to position [197, 359]
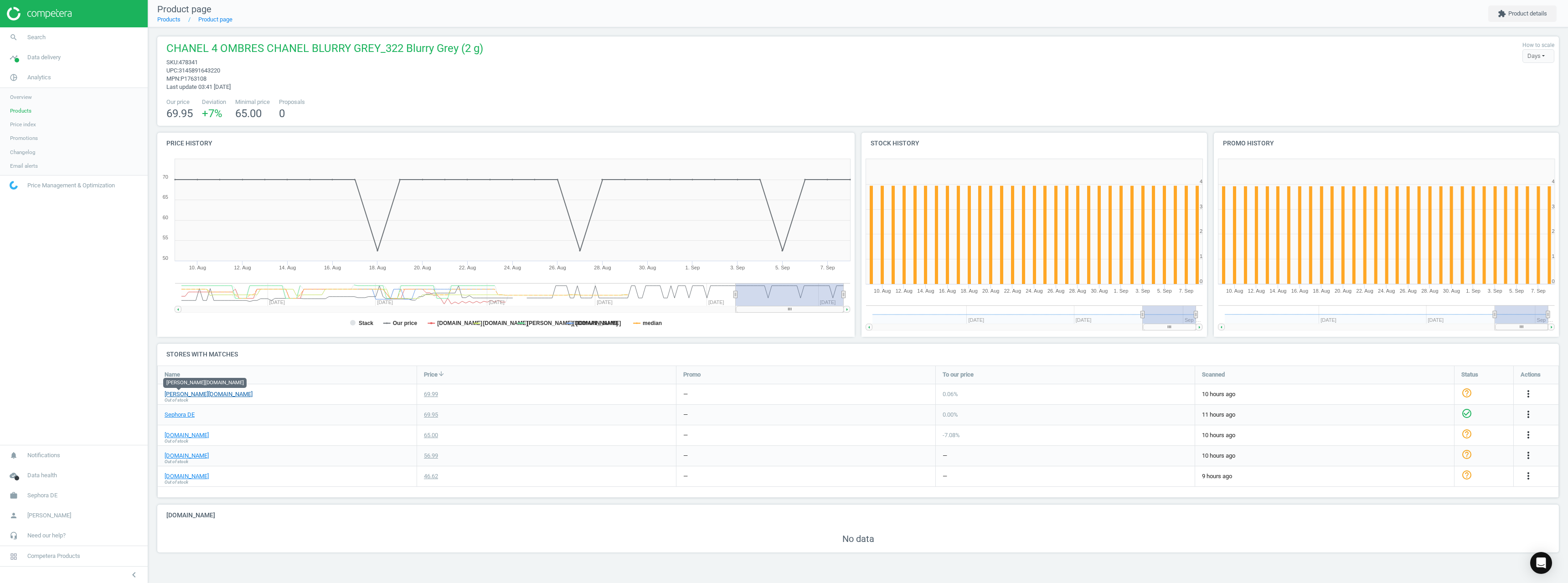
click at [176, 394] on link "douglas.de" at bounding box center [208, 394] width 88 height 8
click at [57, 30] on link "search Search" at bounding box center [74, 37] width 148 height 20
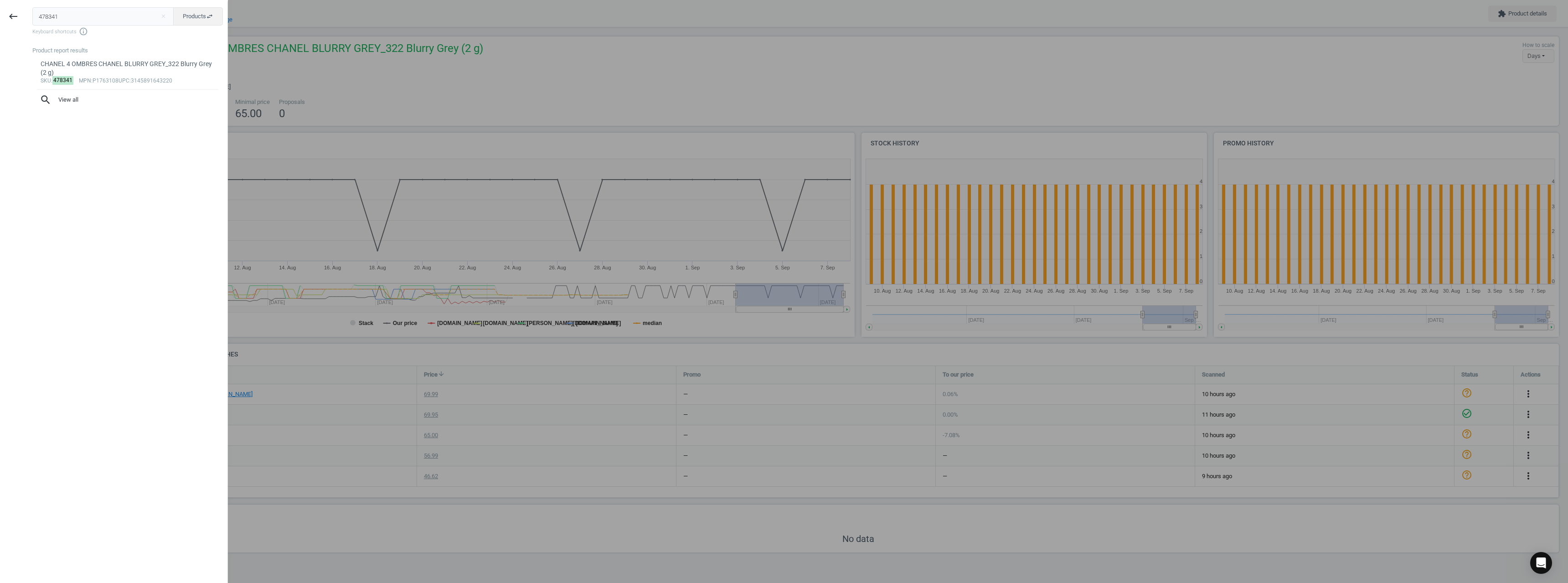
click at [74, 11] on input "478341" at bounding box center [103, 16] width 142 height 18
click at [46, 15] on input "0506025" at bounding box center [103, 16] width 142 height 18
click at [44, 15] on input "0506025" at bounding box center [103, 16] width 142 height 18
click at [43, 15] on input "0506025" at bounding box center [103, 16] width 142 height 18
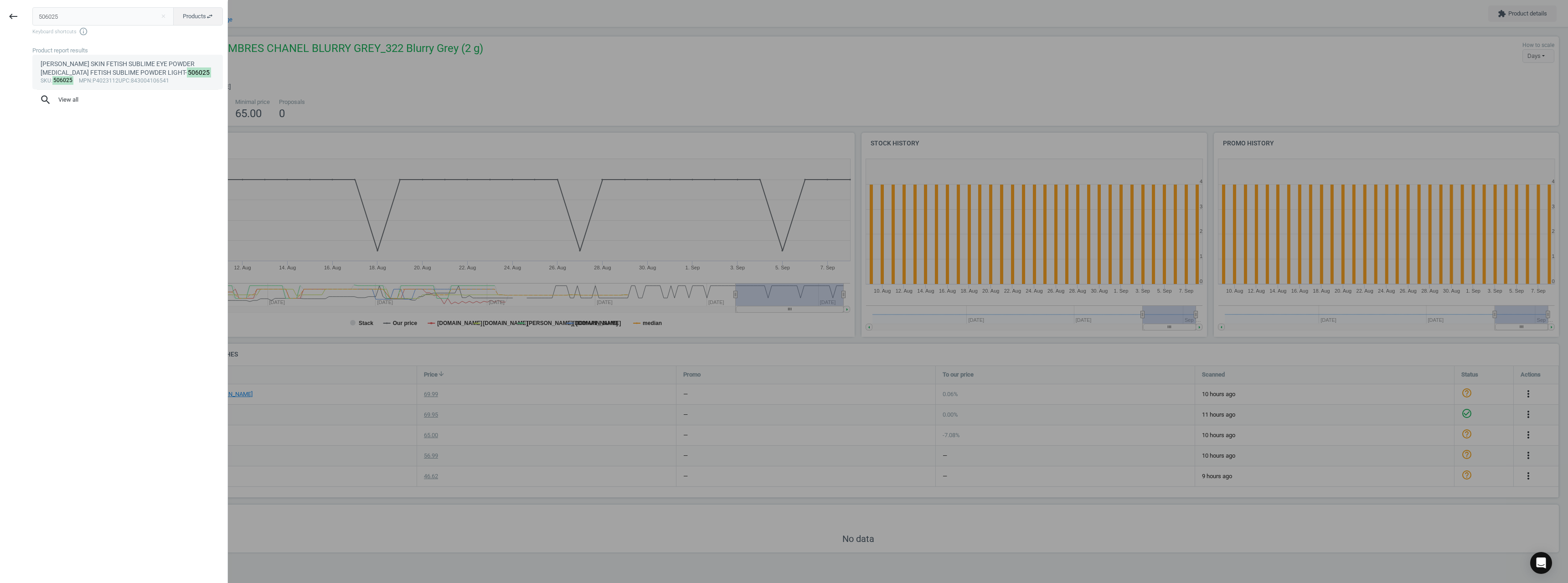
type input "506025"
drag, startPoint x: 88, startPoint y: 69, endPoint x: 89, endPoint y: 75, distance: 6.1
click at [88, 74] on div "PAT MC GRATH SKIN FETISH SUBLIME EYE POWDER LIGHT_SKIN FETISH SUBLIME POWDER LI…" at bounding box center [128, 68] width 175 height 18
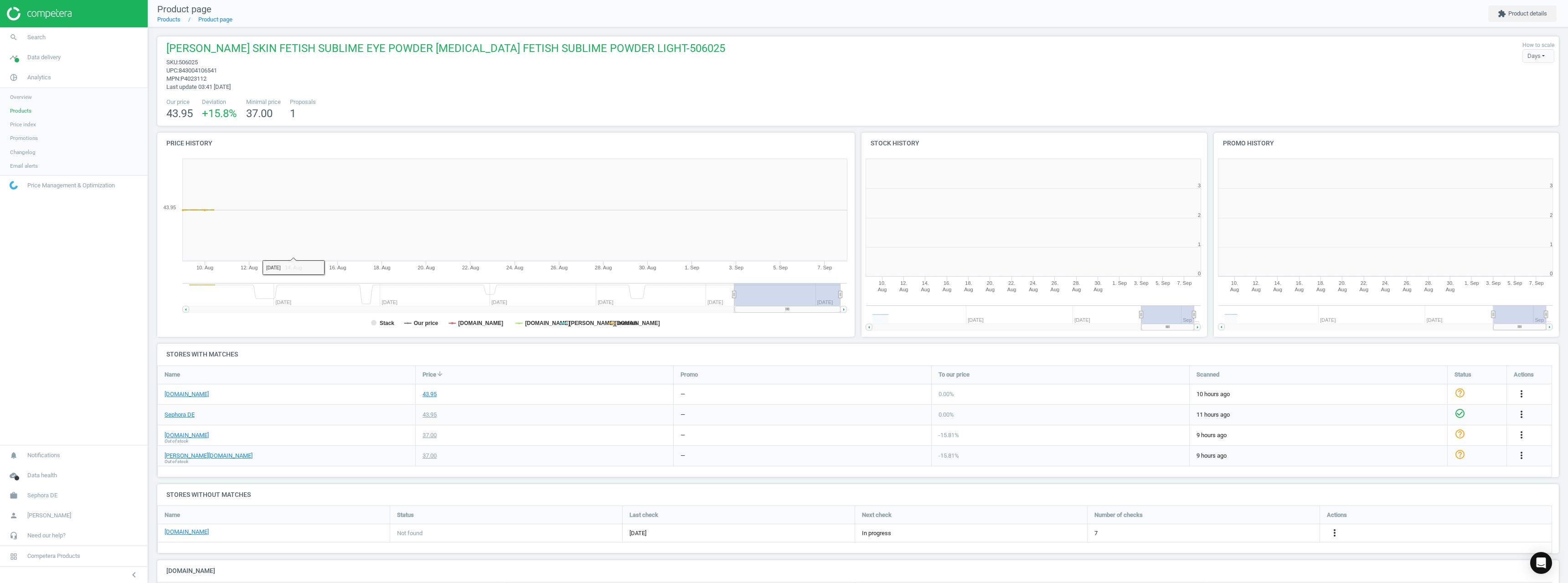
scroll to position [4, 4]
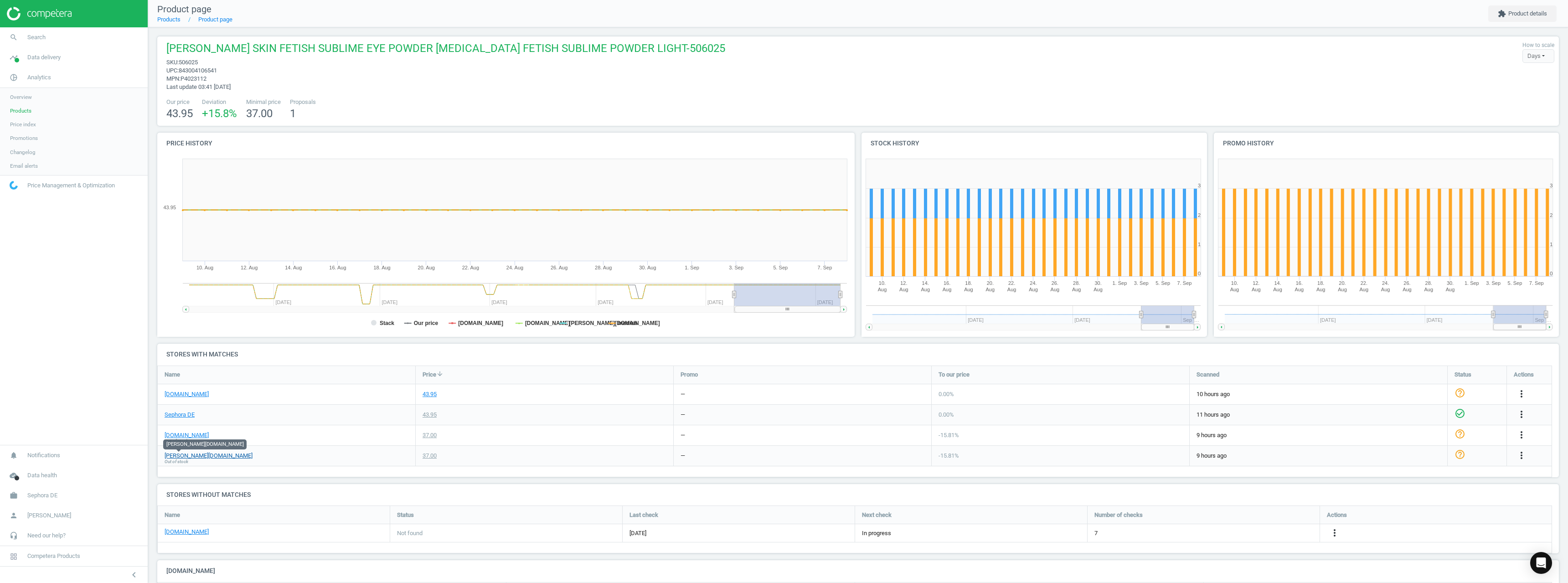
click at [178, 453] on link "douglas.de" at bounding box center [208, 455] width 88 height 8
click at [29, 37] on span "Search" at bounding box center [37, 37] width 18 height 8
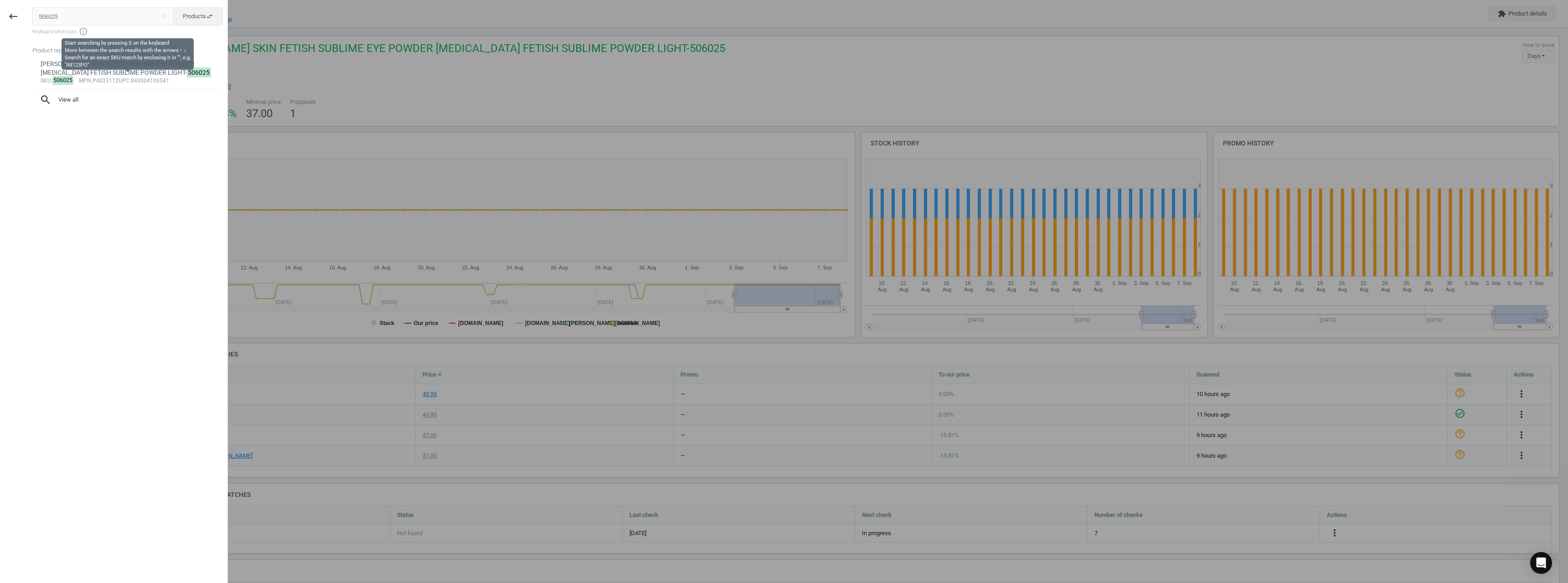
click at [85, 23] on input "506025" at bounding box center [103, 16] width 142 height 18
click at [87, 19] on input "506025" at bounding box center [103, 16] width 142 height 18
click at [87, 20] on input "506025" at bounding box center [103, 16] width 142 height 18
click at [86, 18] on input "506025" at bounding box center [103, 16] width 142 height 18
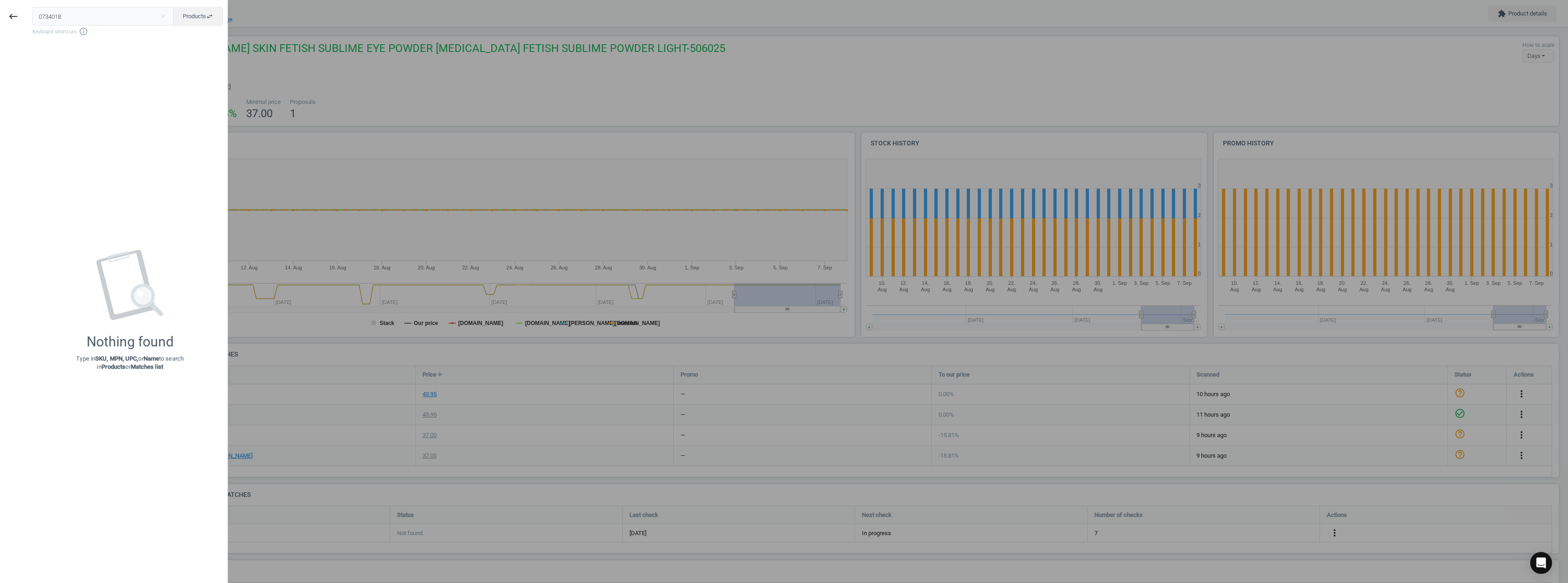
click at [46, 17] on input "0734018" at bounding box center [103, 16] width 142 height 18
click at [41, 17] on input "0734018" at bounding box center [103, 16] width 142 height 18
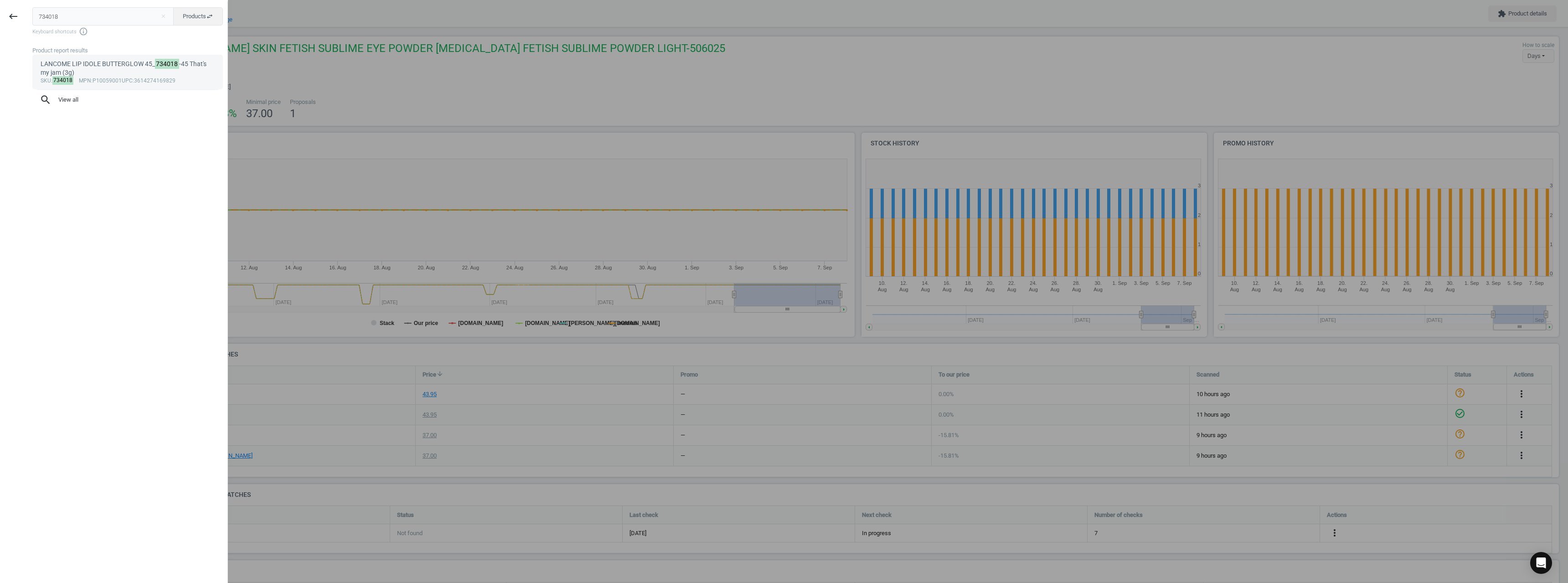
type input "734018"
click at [55, 66] on div "LANCOME LIP IDOLE BUTTERGLOW 45_ 734018 -45 That's my jam (3g)" at bounding box center [128, 68] width 175 height 18
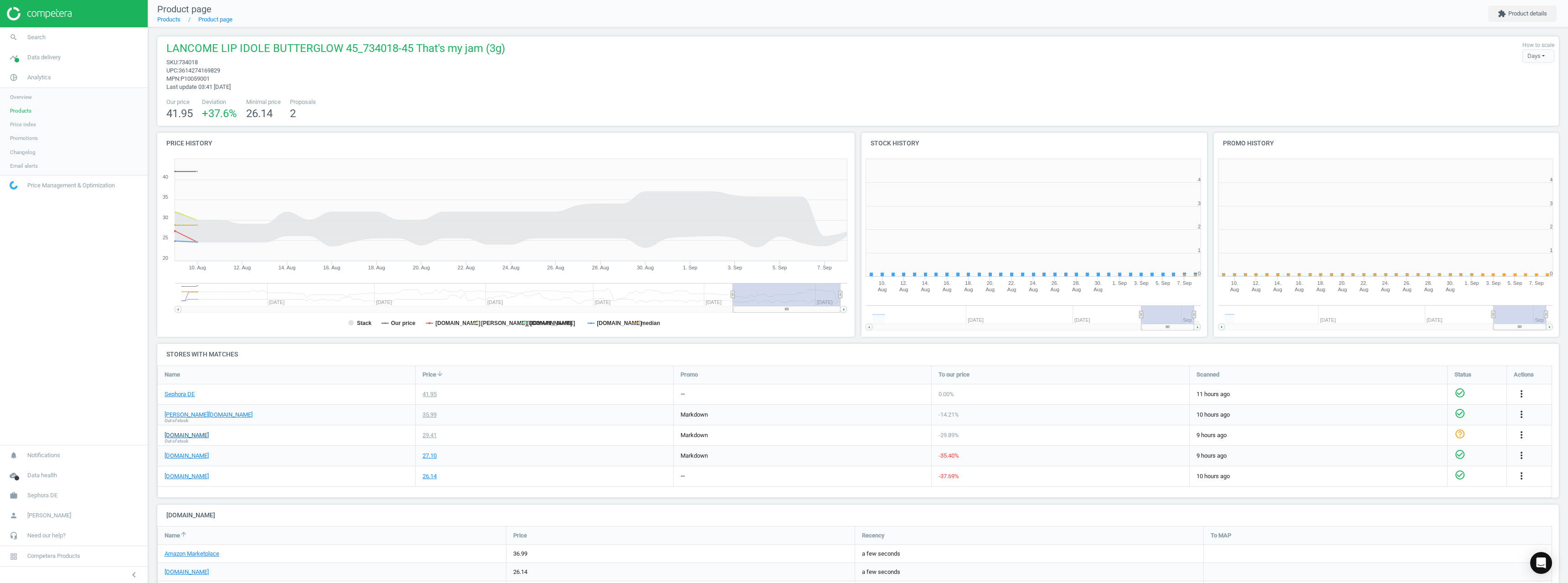
scroll to position [4, 4]
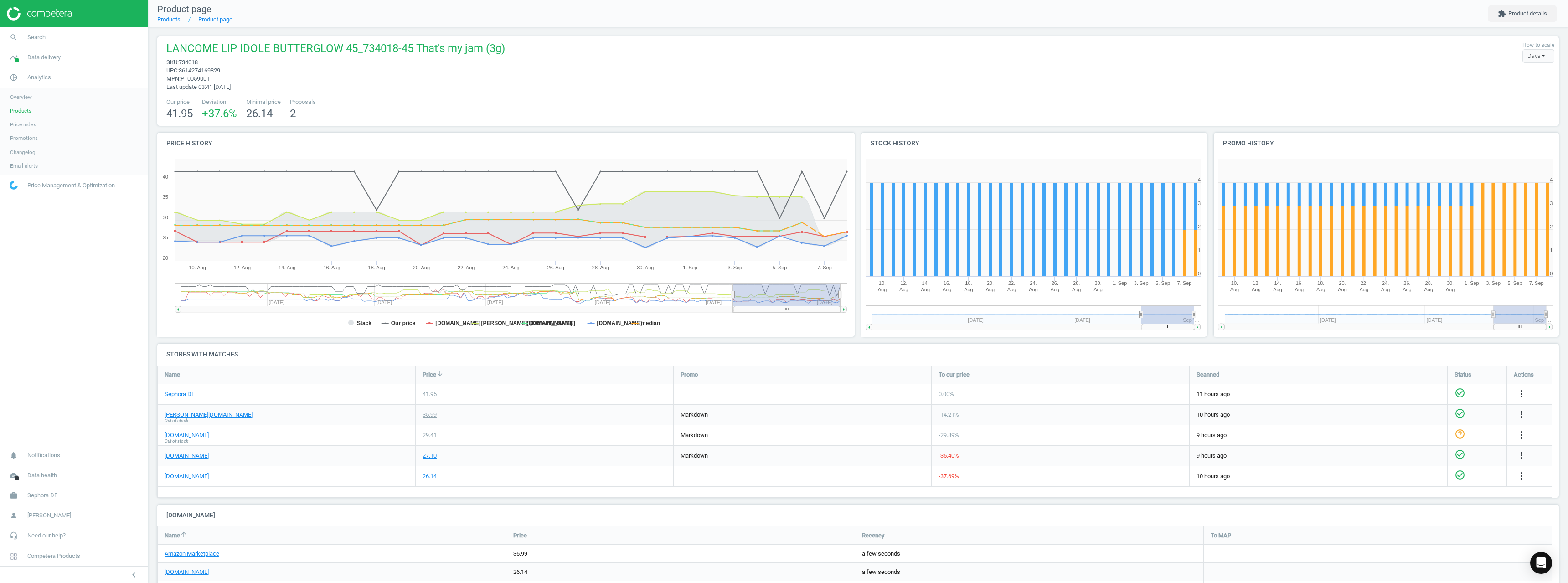
click at [172, 409] on div "douglas.de Out of stock" at bounding box center [286, 414] width 257 height 20
click at [172, 412] on link "douglas.de" at bounding box center [208, 414] width 88 height 8
click at [28, 39] on span "Search" at bounding box center [37, 37] width 18 height 8
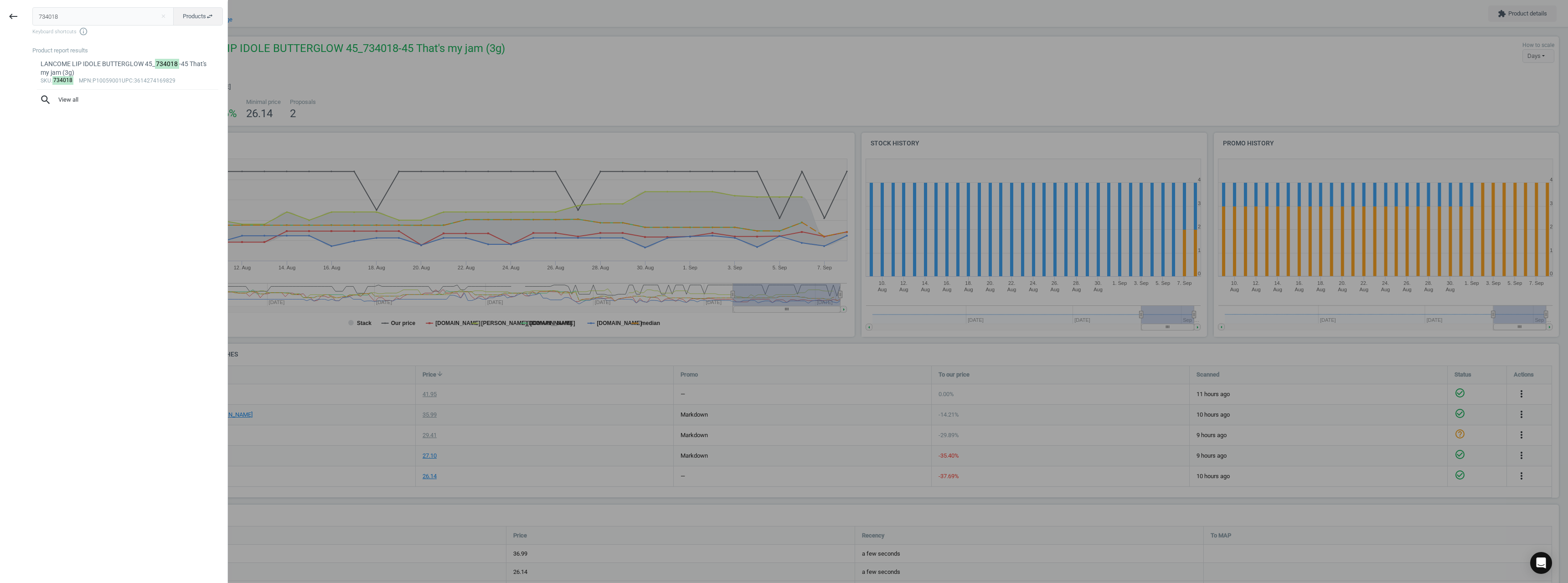
click at [82, 13] on input "734018" at bounding box center [103, 16] width 142 height 18
click at [81, 13] on input "734018" at bounding box center [103, 16] width 142 height 18
click at [41, 18] on input "0549113" at bounding box center [103, 16] width 142 height 18
type input "549113"
click at [110, 83] on div "DIOR ROUGE DIOR FOREVER LIQUID FOREVER GRACE_ 549113 -ROUGE DIOR FOREVER LIQUID…" at bounding box center [128, 72] width 175 height 26
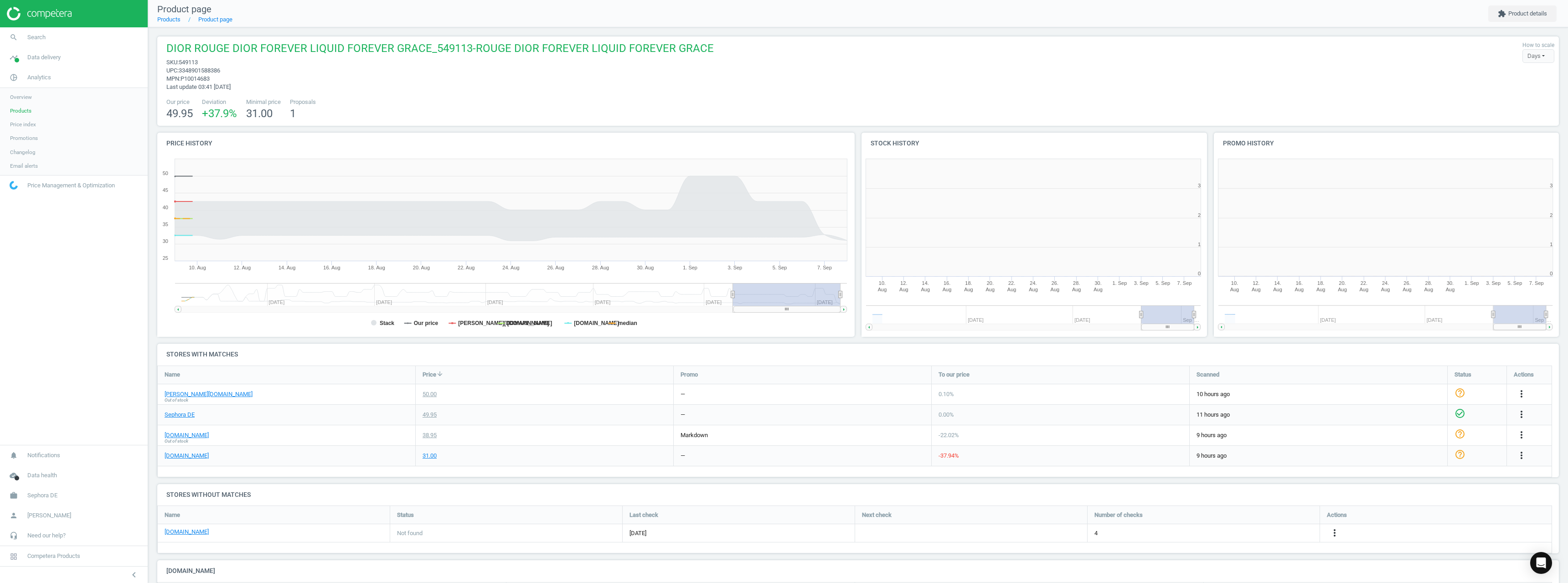
scroll to position [197, 358]
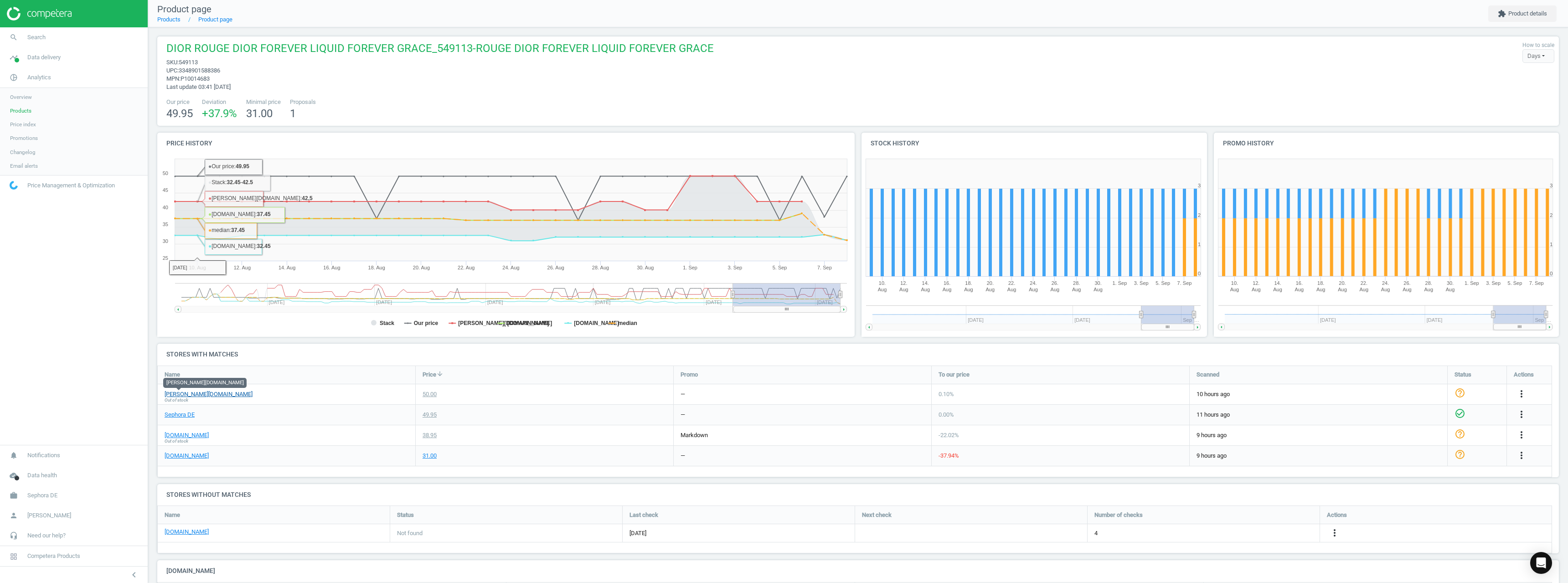
click at [177, 395] on link "douglas.de" at bounding box center [208, 394] width 88 height 8
